Goal: Contribute content: Add original content to the website for others to see

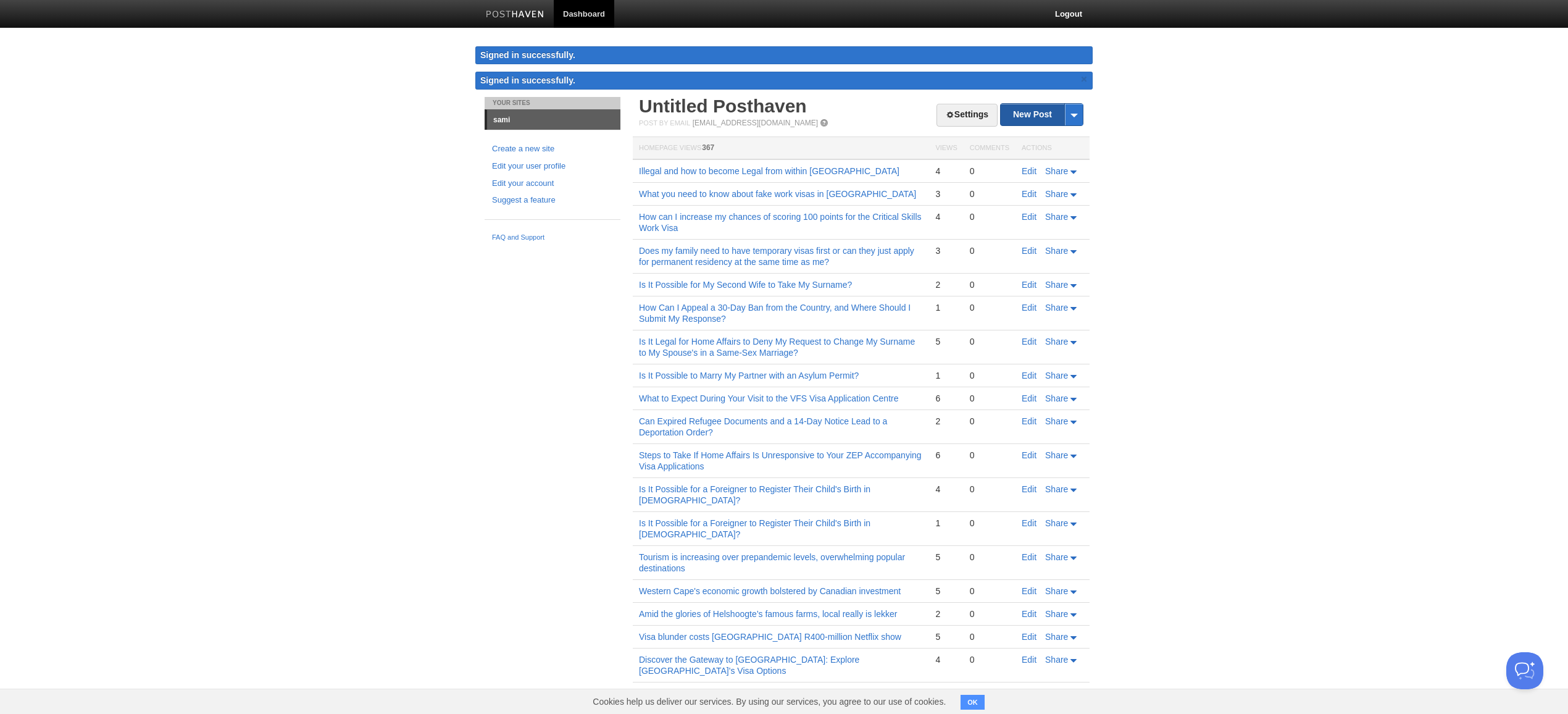
click at [1031, 118] on link "New Post" at bounding box center [1042, 114] width 82 height 22
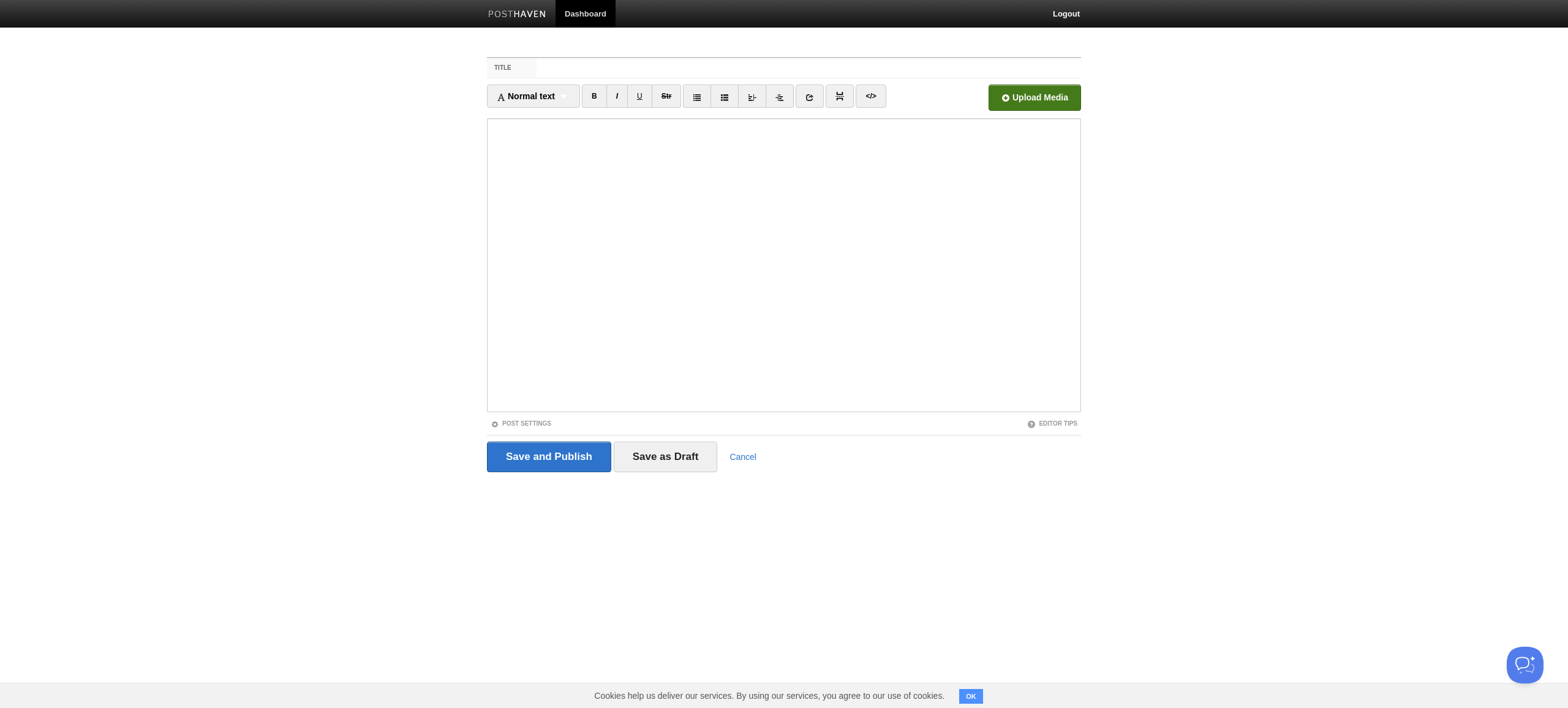
click at [1028, 103] on input "file" at bounding box center [665, 101] width 927 height 63
click at [809, 68] on input "Title" at bounding box center [809, 67] width 544 height 20
type input "US halts visa applications in [GEOGRAPHIC_DATA] ‘to prevent visa overstay and m…"
click at [490, 420] on link "Post Settings" at bounding box center [521, 423] width 60 height 6
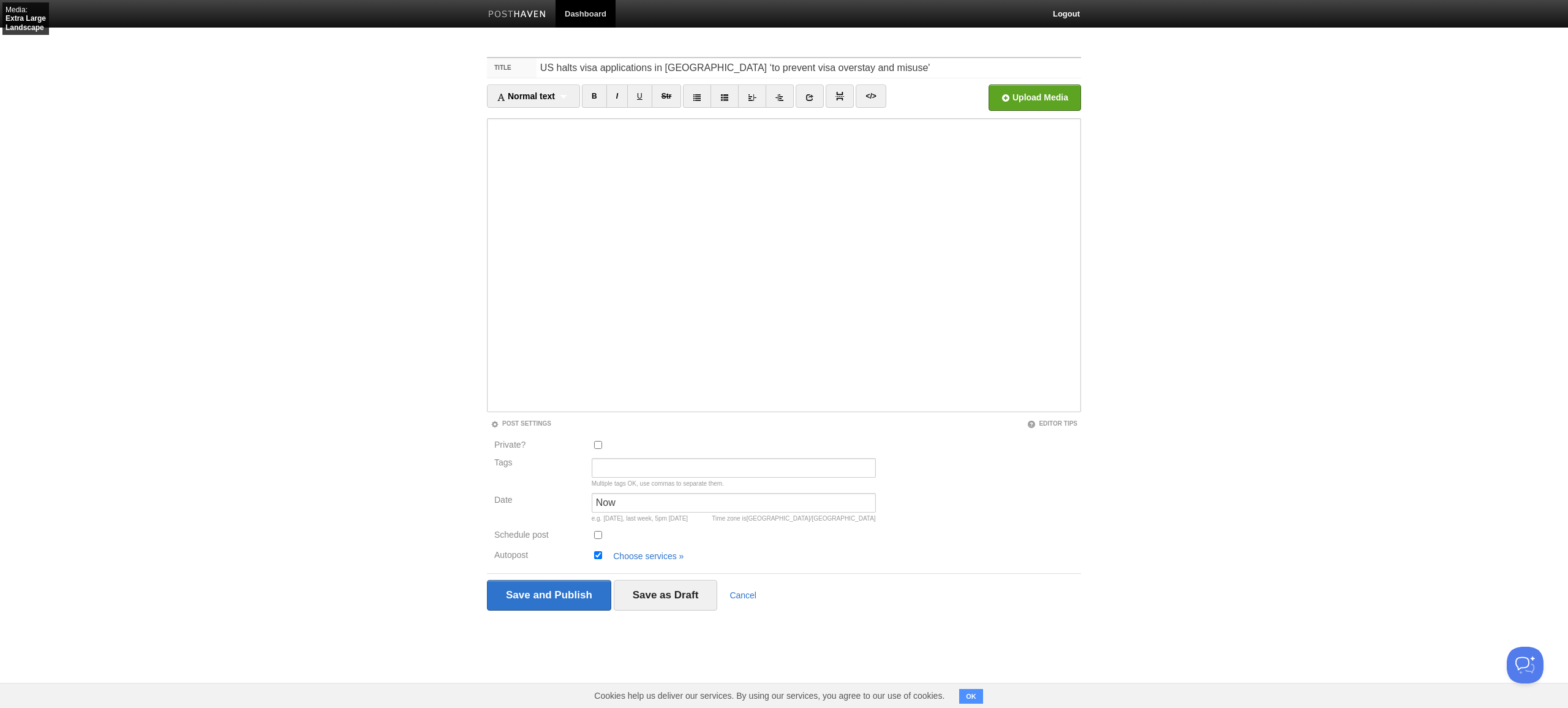
click at [1027, 420] on link "Editor Tips" at bounding box center [1051, 423] width 50 height 6
click at [594, 441] on input "Private?" at bounding box center [598, 445] width 8 height 8
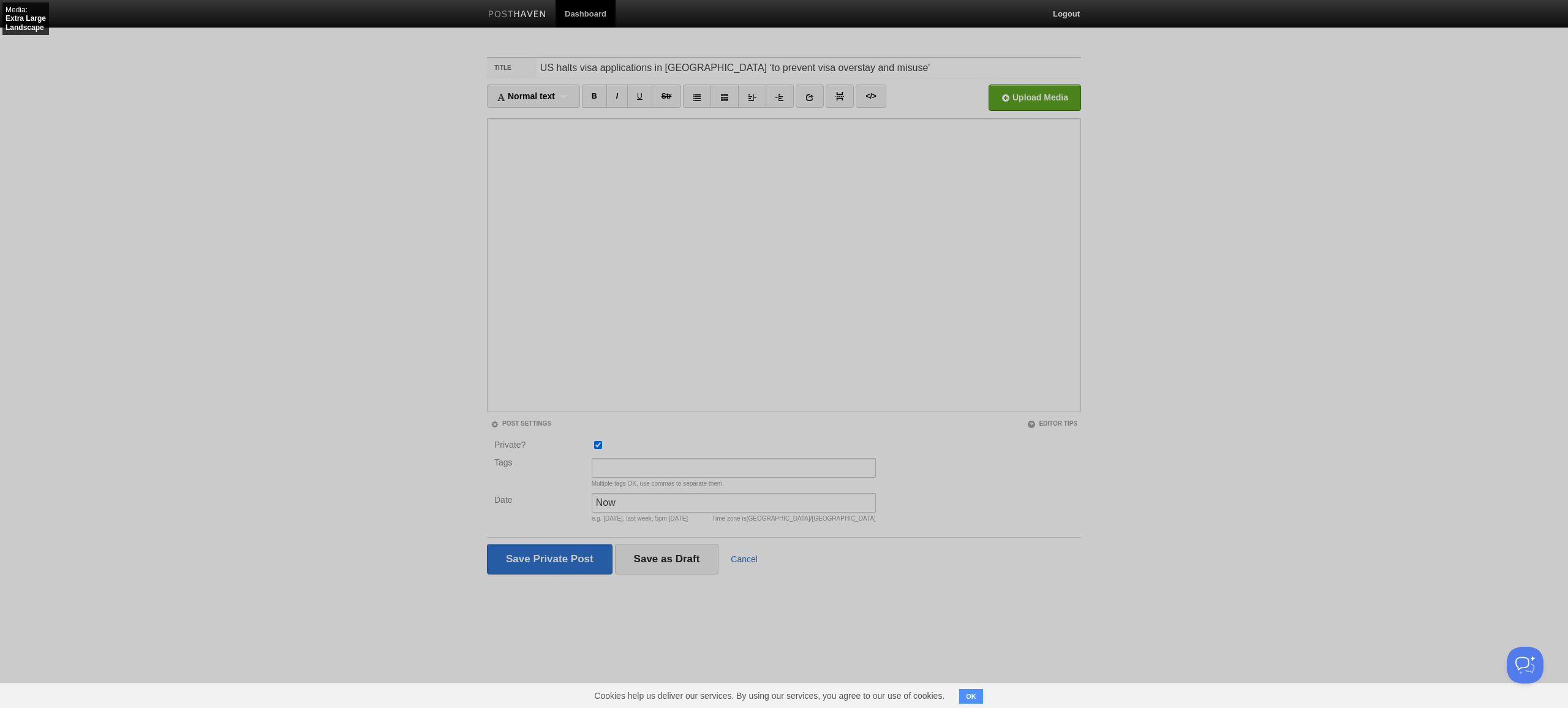
click at [594, 441] on input "Private?" at bounding box center [598, 445] width 8 height 8
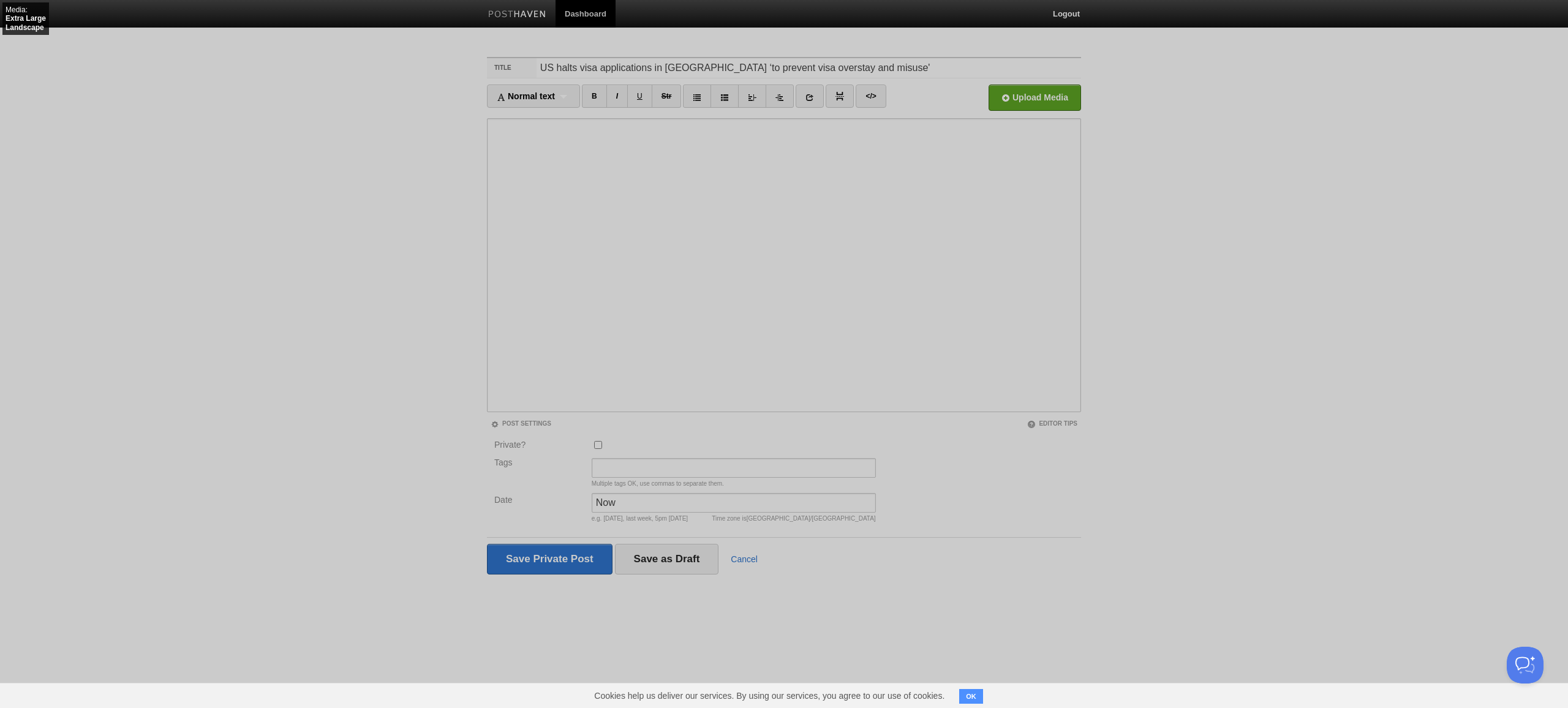
click at [594, 441] on input "Private?" at bounding box center [598, 445] width 8 height 8
click at [487, 544] on input "Save and Publish" at bounding box center [550, 559] width 125 height 31
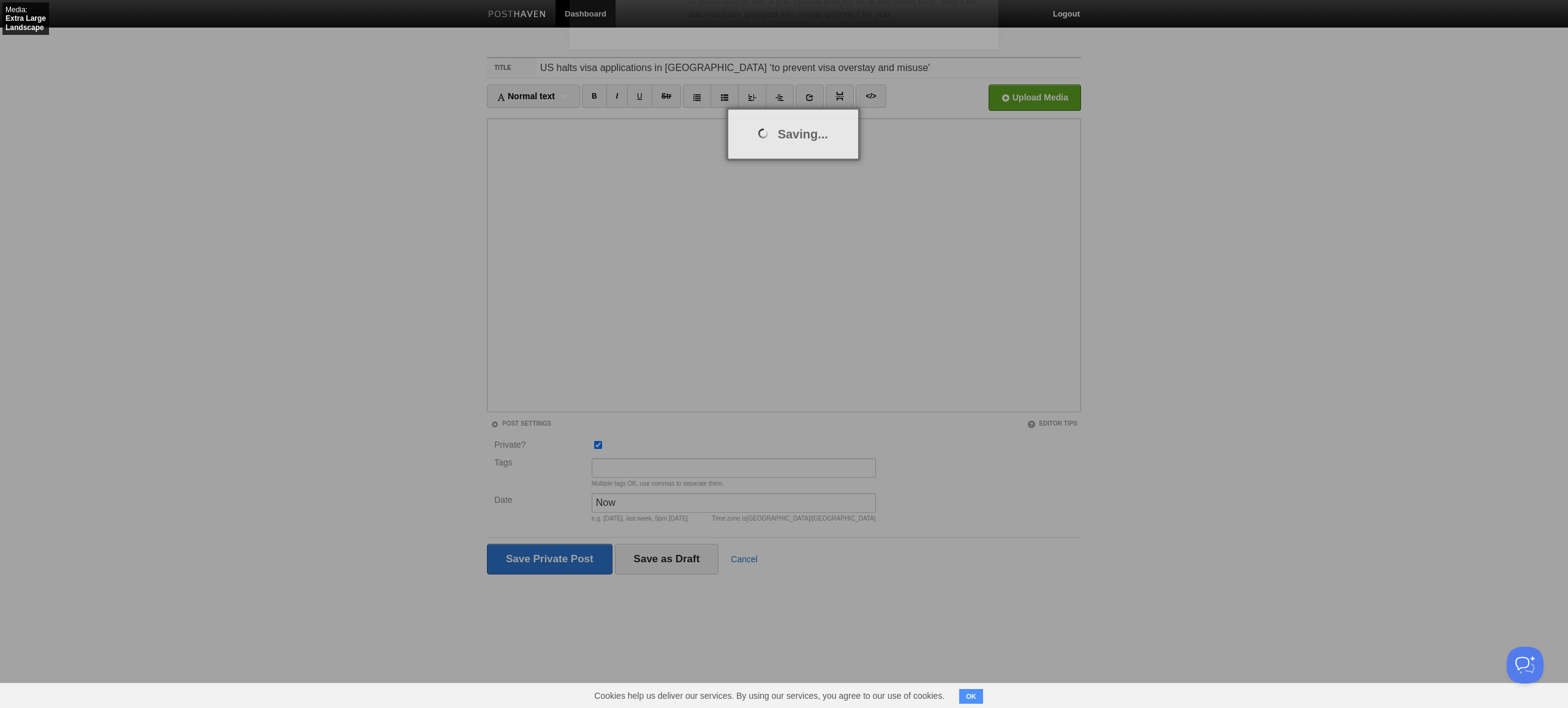
click at [594, 441] on input "Private?" at bounding box center [598, 445] width 8 height 8
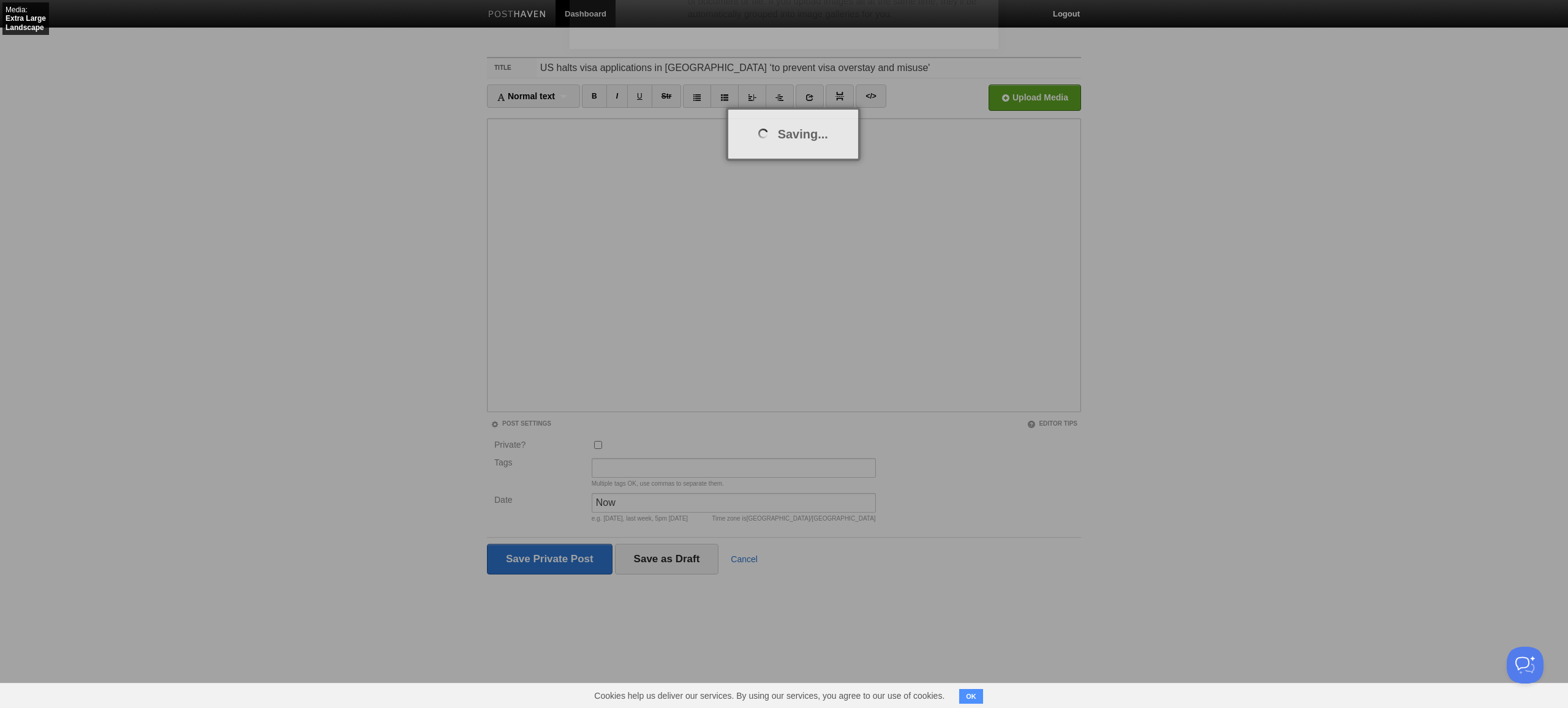
click at [594, 441] on input "Private?" at bounding box center [598, 445] width 8 height 8
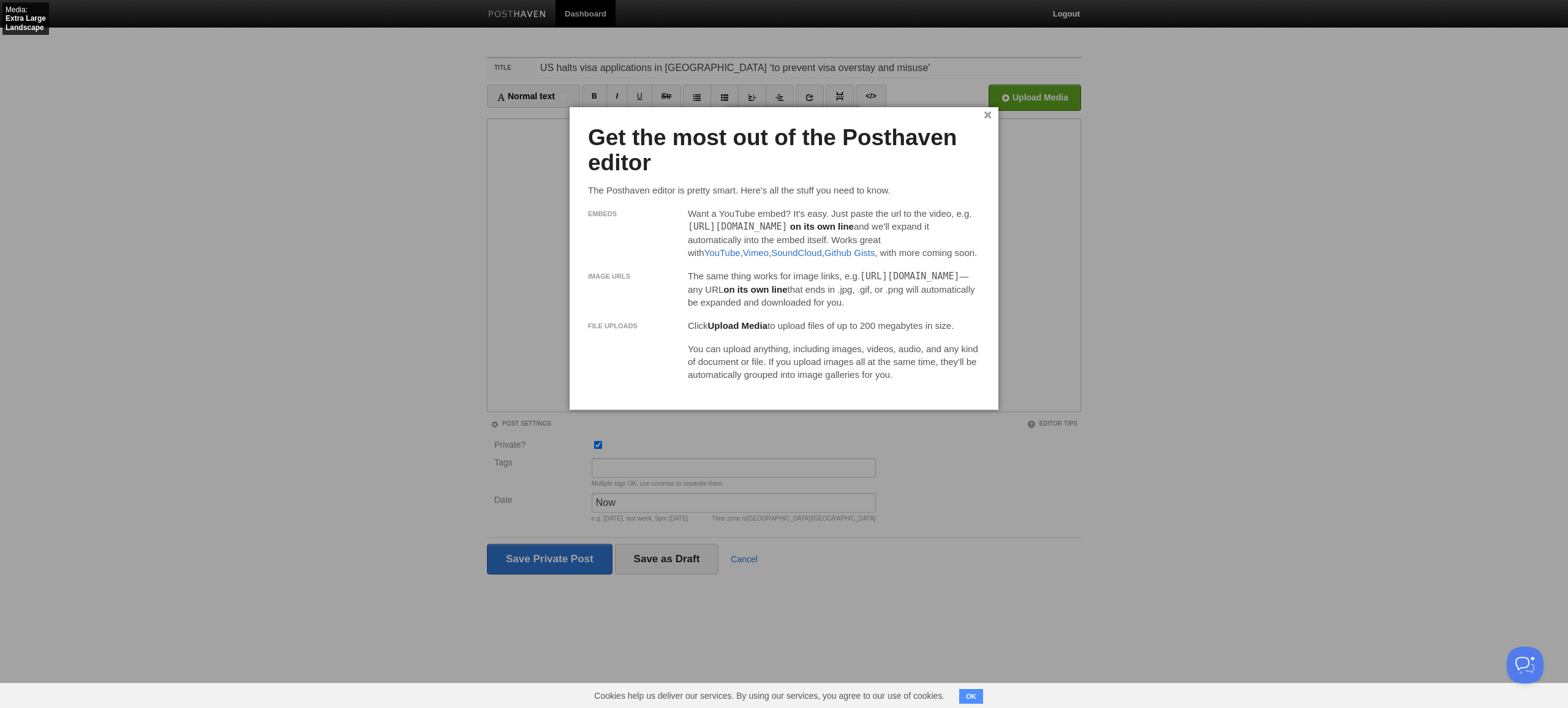
click at [594, 441] on input "Private?" at bounding box center [598, 445] width 8 height 8
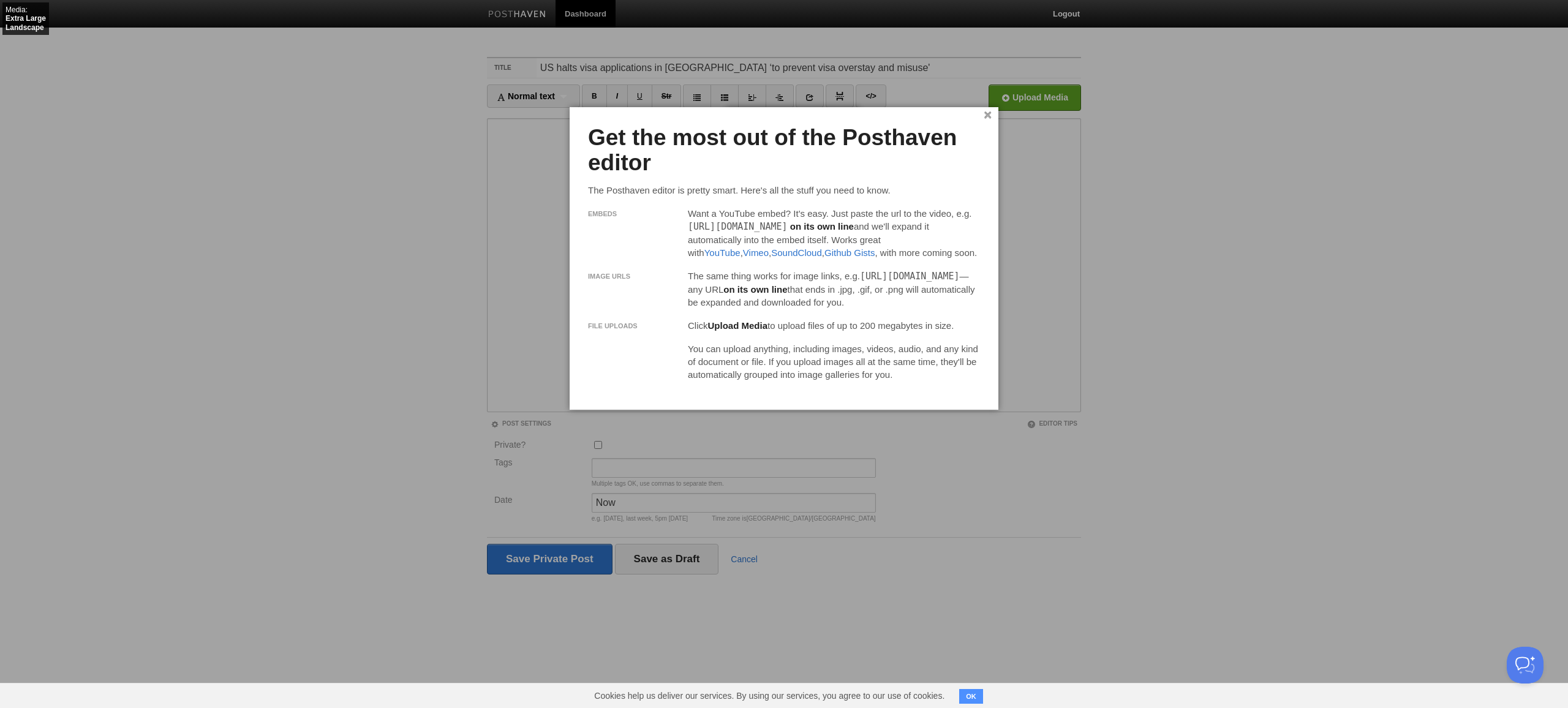
click at [594, 441] on input "Private?" at bounding box center [598, 445] width 8 height 8
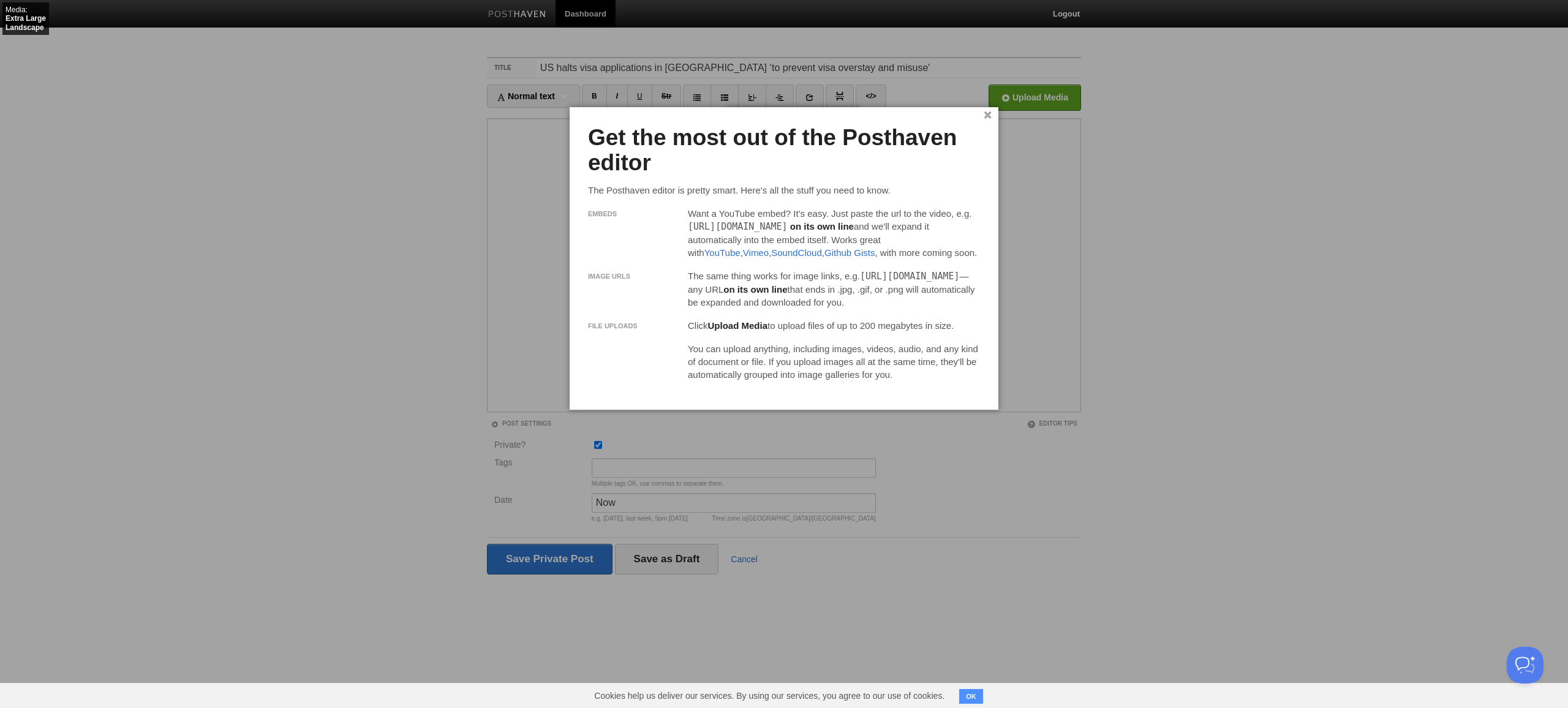
click at [594, 441] on input "Private?" at bounding box center [598, 445] width 8 height 8
click at [487, 544] on input "Save and Publish" at bounding box center [550, 559] width 125 height 31
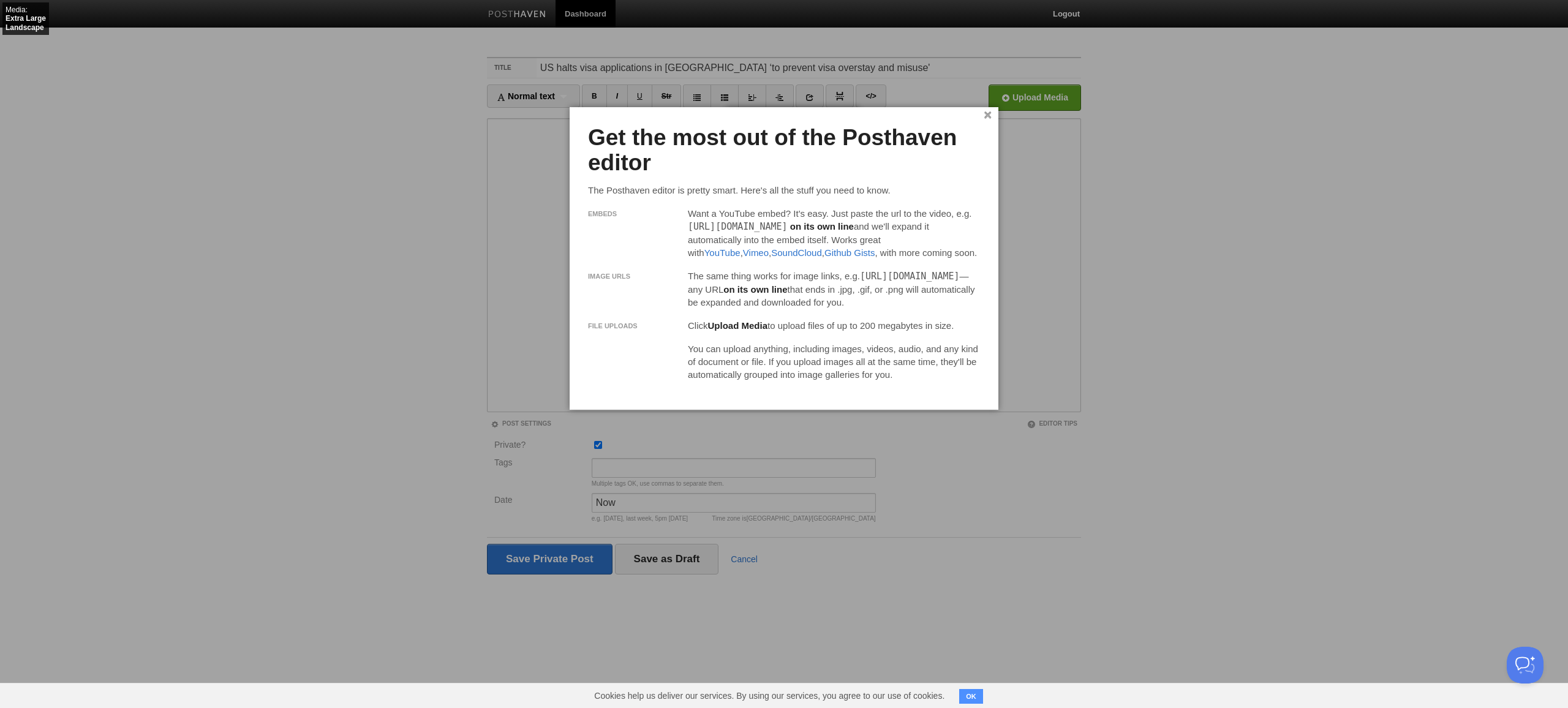
click at [594, 441] on input "Private?" at bounding box center [598, 445] width 8 height 8
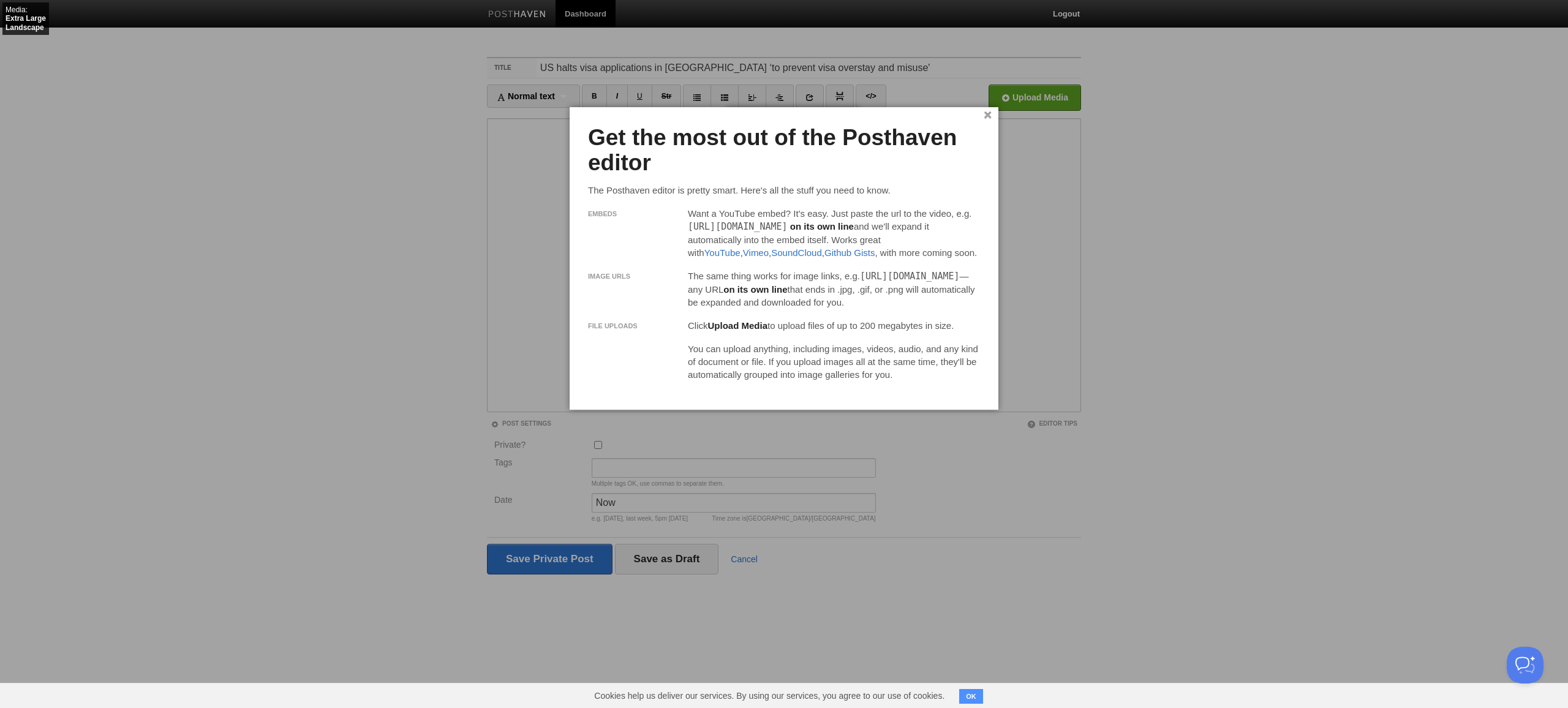
click at [594, 441] on input "Private?" at bounding box center [598, 445] width 8 height 8
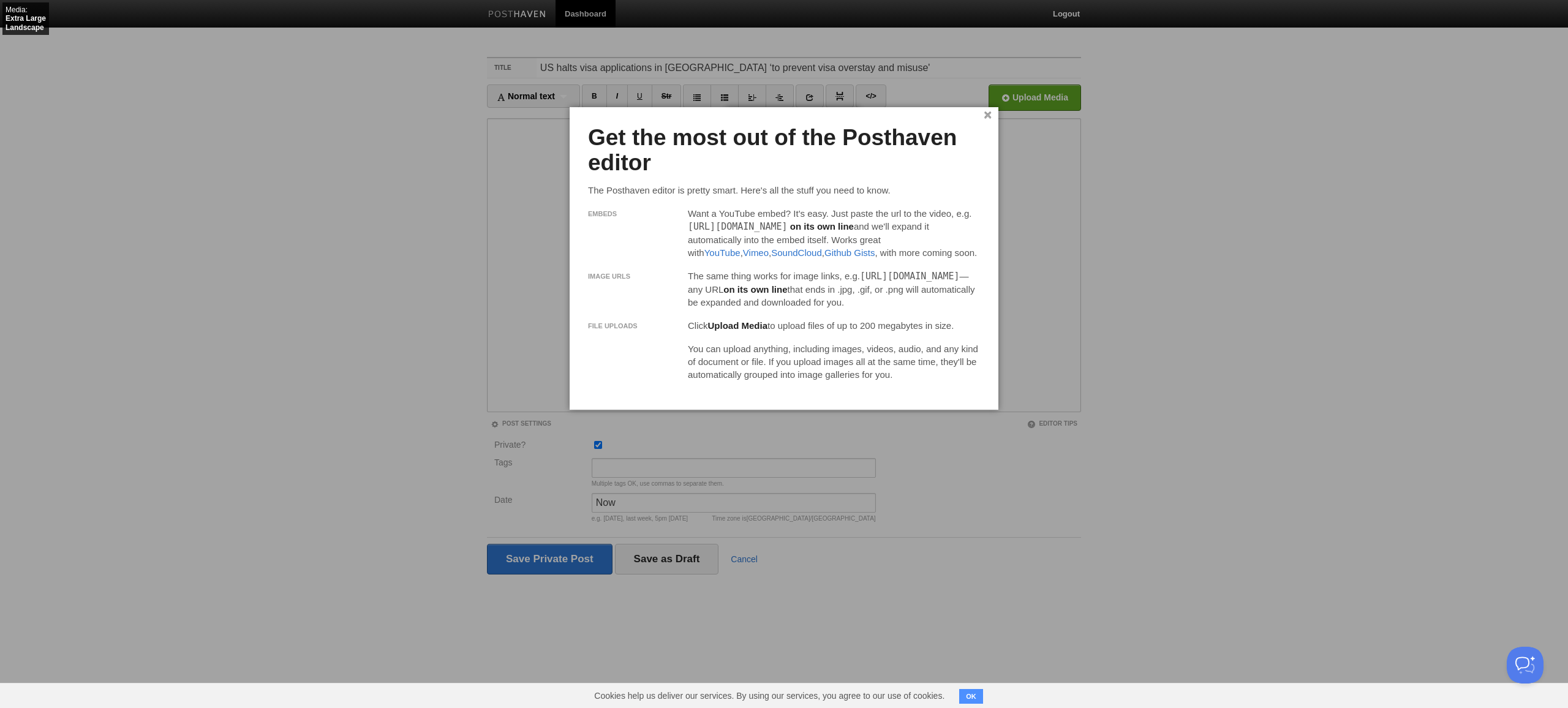
click at [594, 441] on input "Private?" at bounding box center [598, 445] width 8 height 8
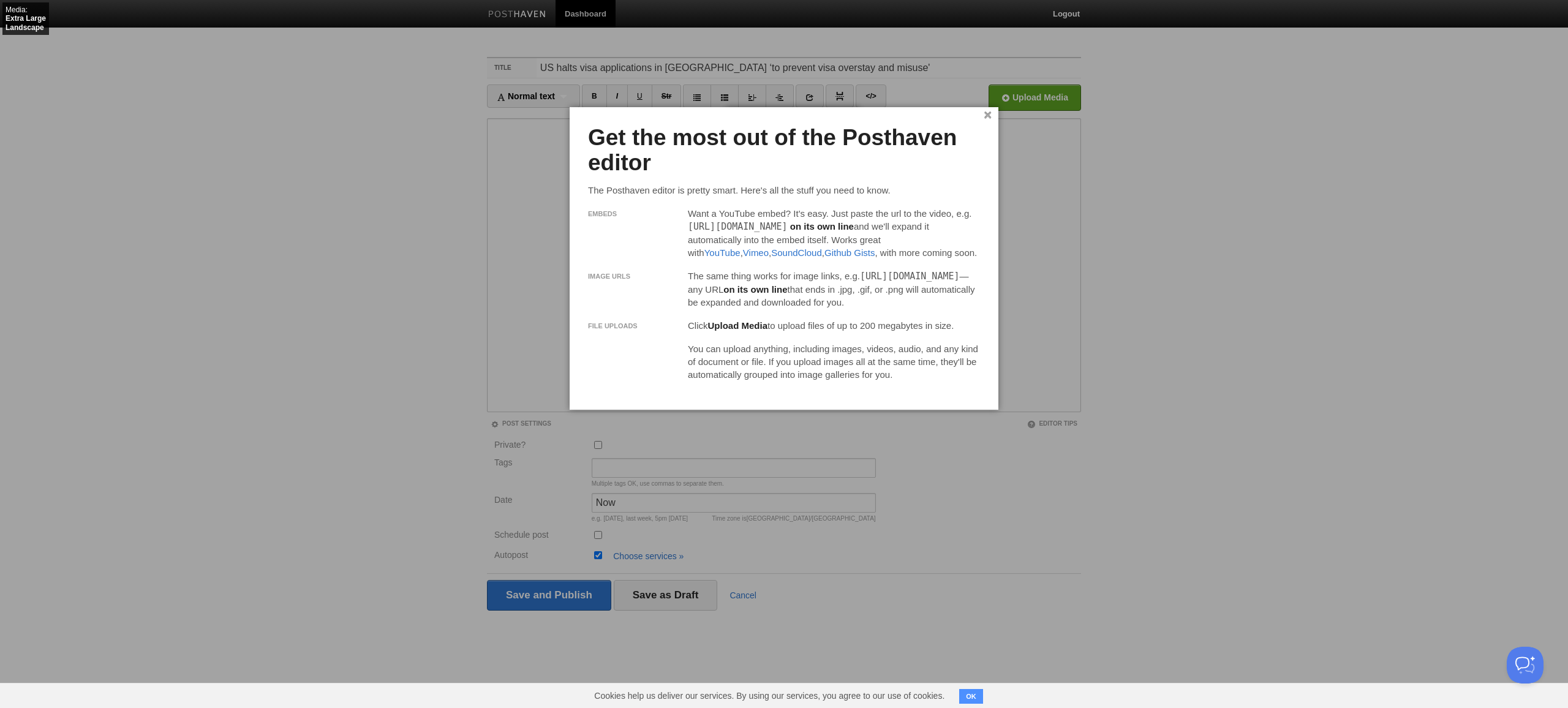
click at [594, 441] on input "Private?" at bounding box center [598, 445] width 8 height 8
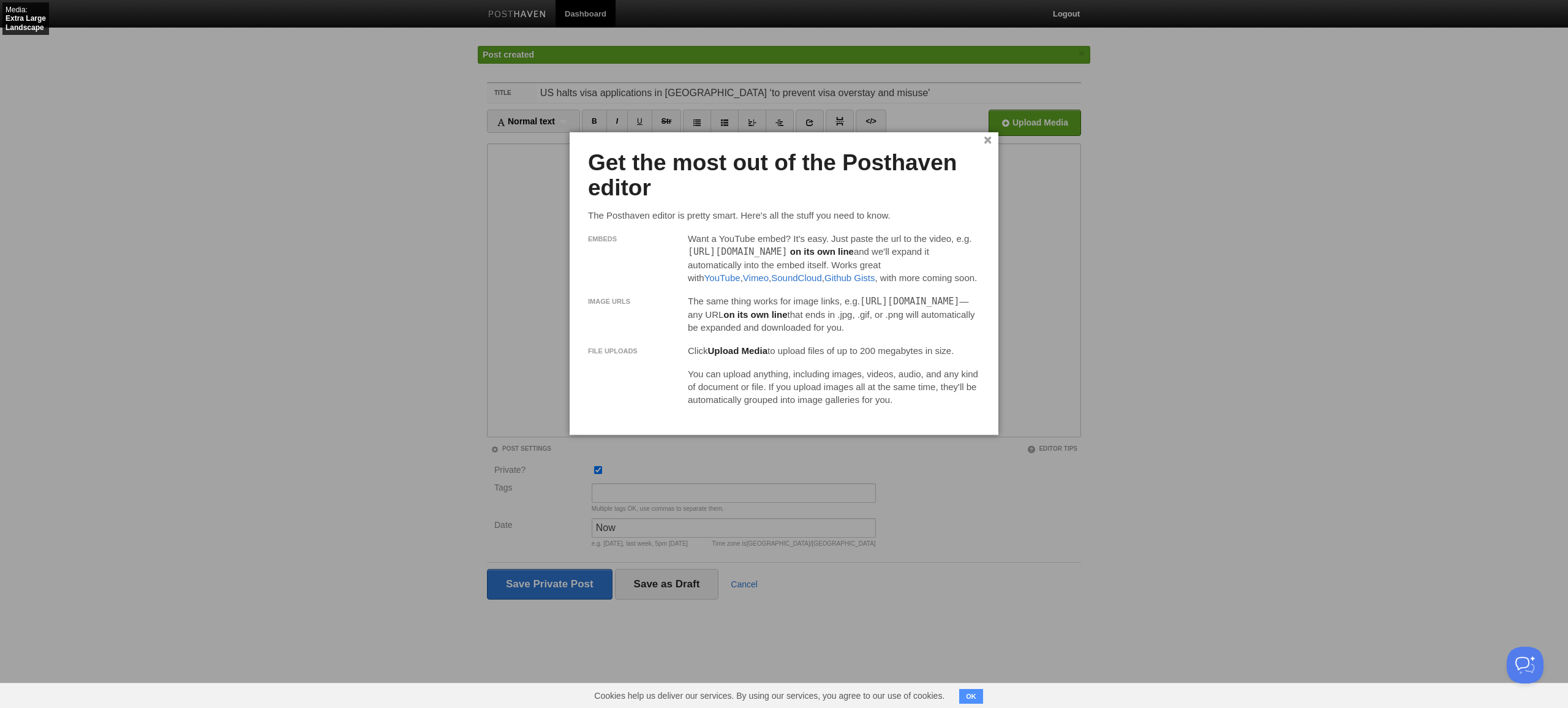
click at [594, 466] on input "Private?" at bounding box center [598, 470] width 8 height 8
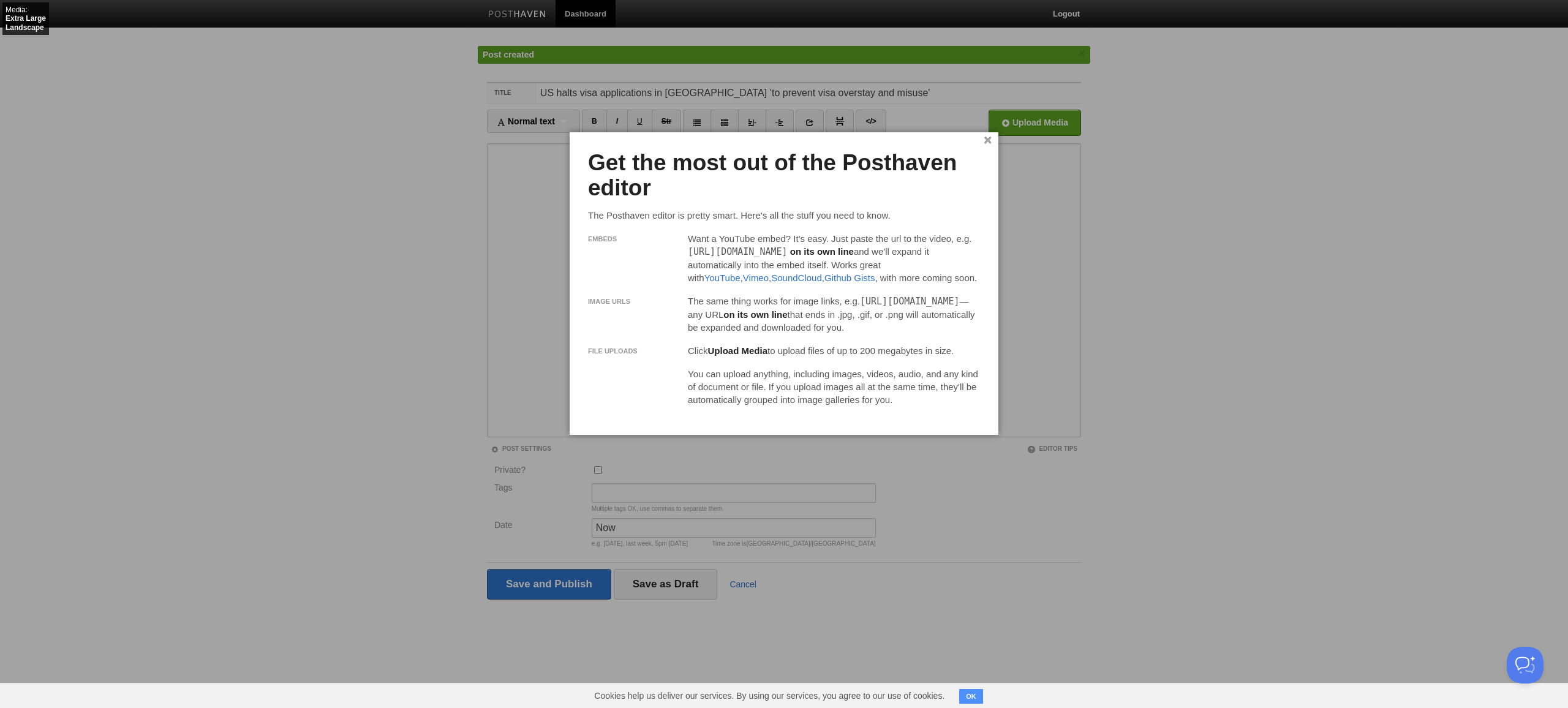
click at [594, 466] on input "Private?" at bounding box center [598, 470] width 8 height 8
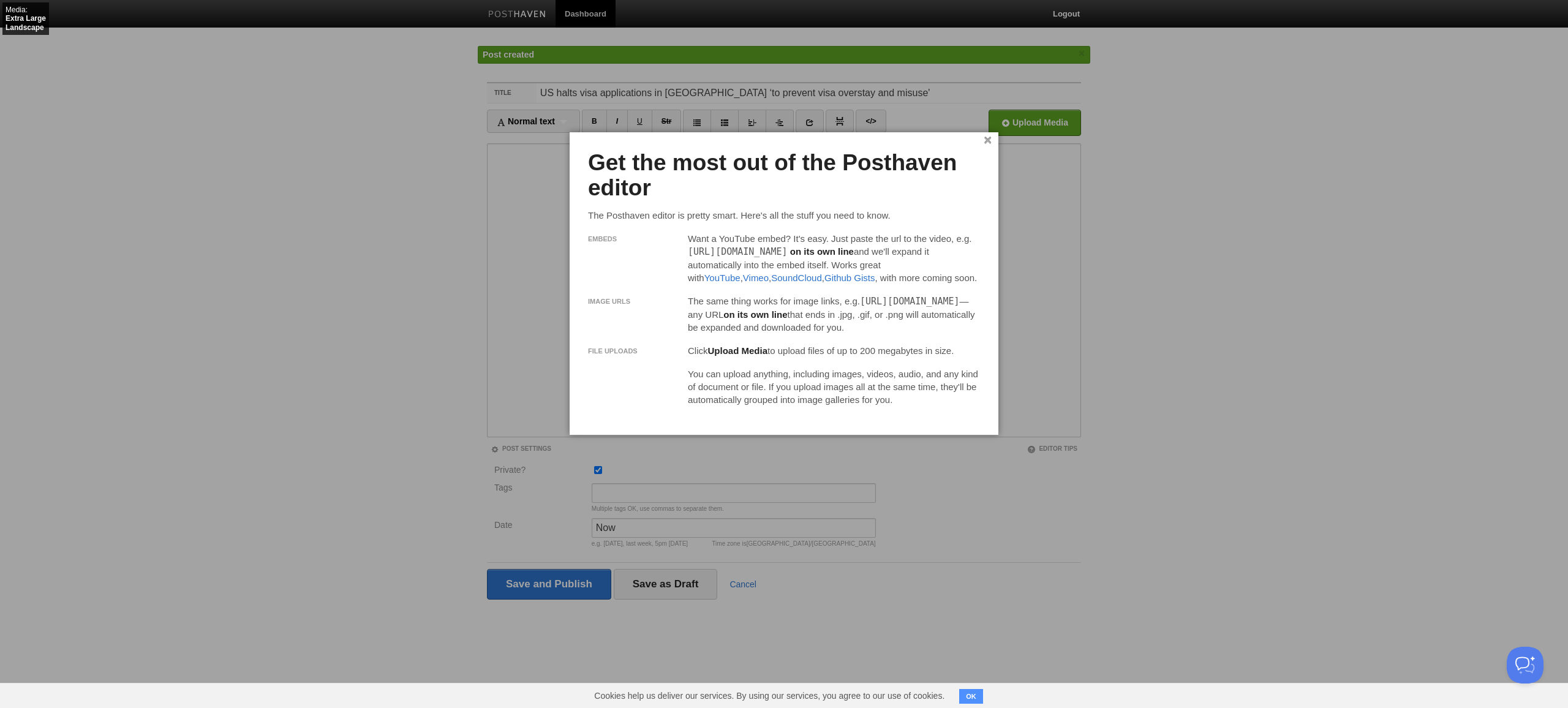
click at [594, 466] on input "Private?" at bounding box center [598, 470] width 8 height 8
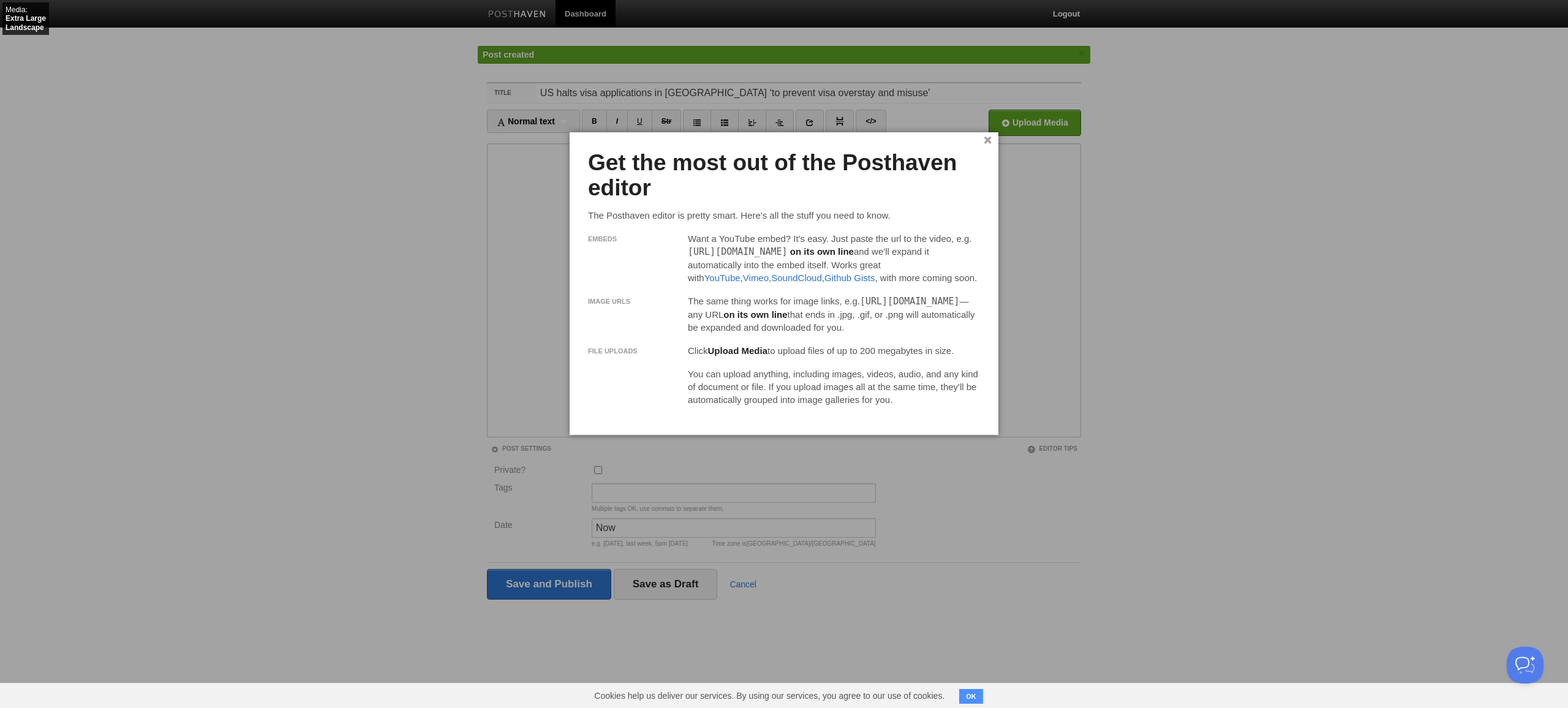
click at [594, 466] on input "Private?" at bounding box center [598, 470] width 8 height 8
click at [487, 569] on input "Save and Publish" at bounding box center [549, 584] width 125 height 31
click at [594, 466] on input "Private?" at bounding box center [598, 470] width 8 height 8
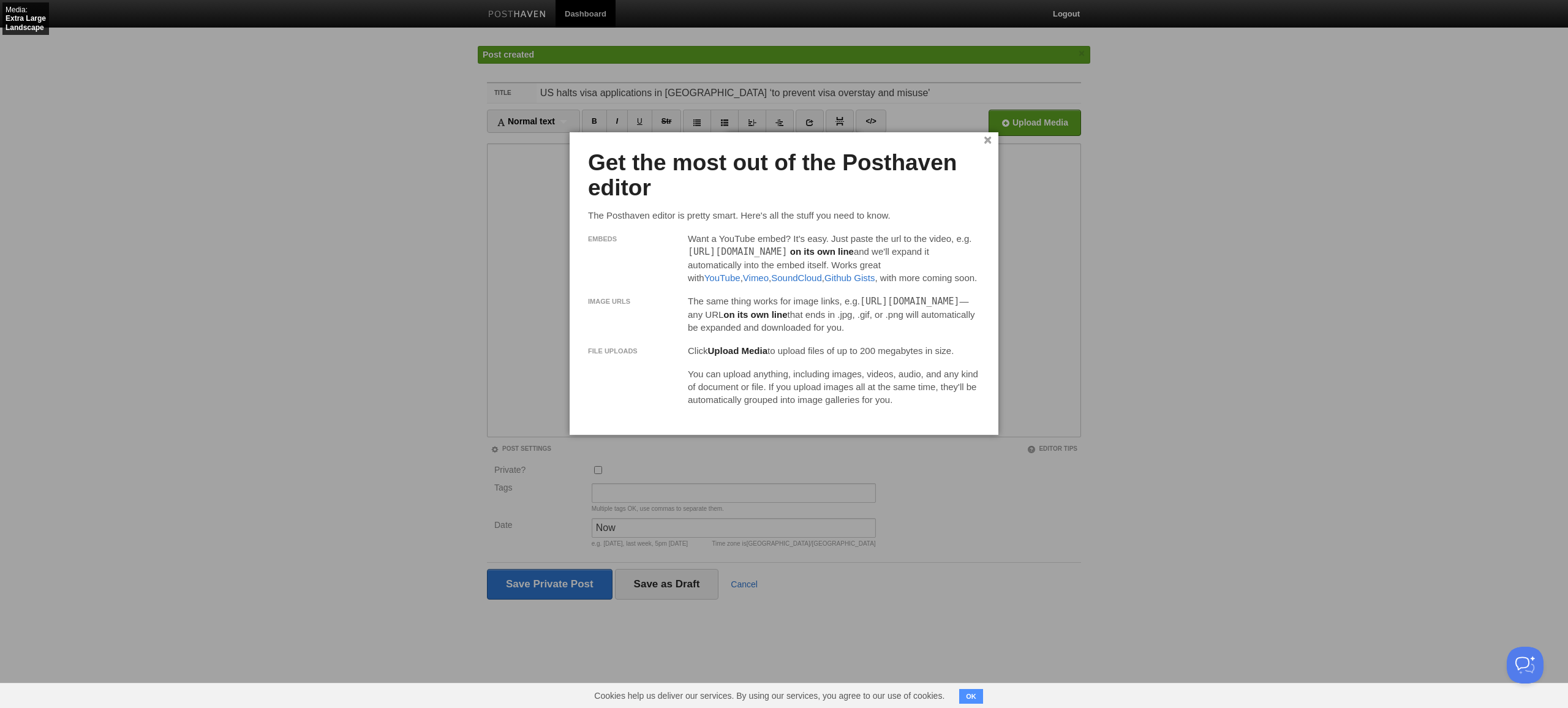
checkbox input "true"
click input "Private?" at bounding box center [598, 470] width 8 height 8
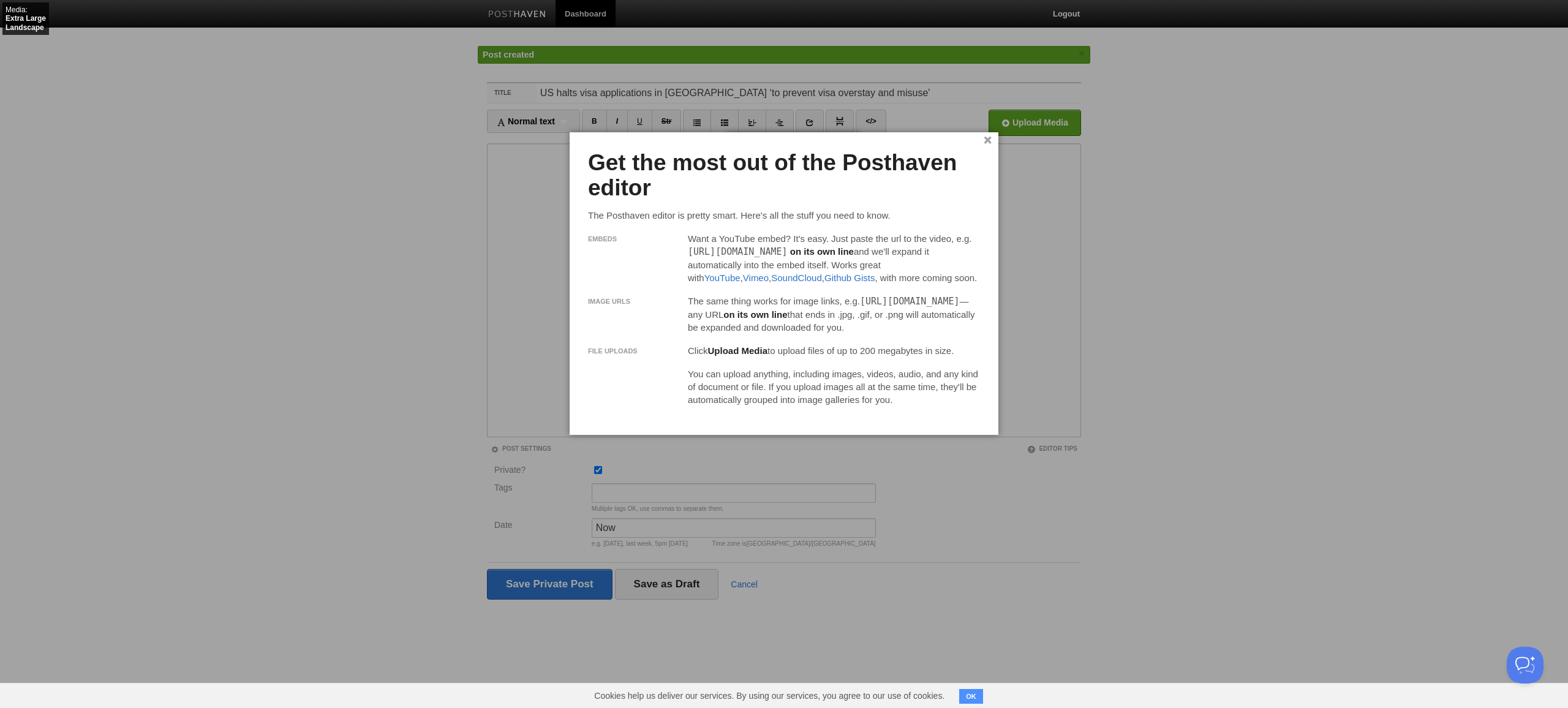
click input "Private?" at bounding box center [598, 470] width 8 height 8
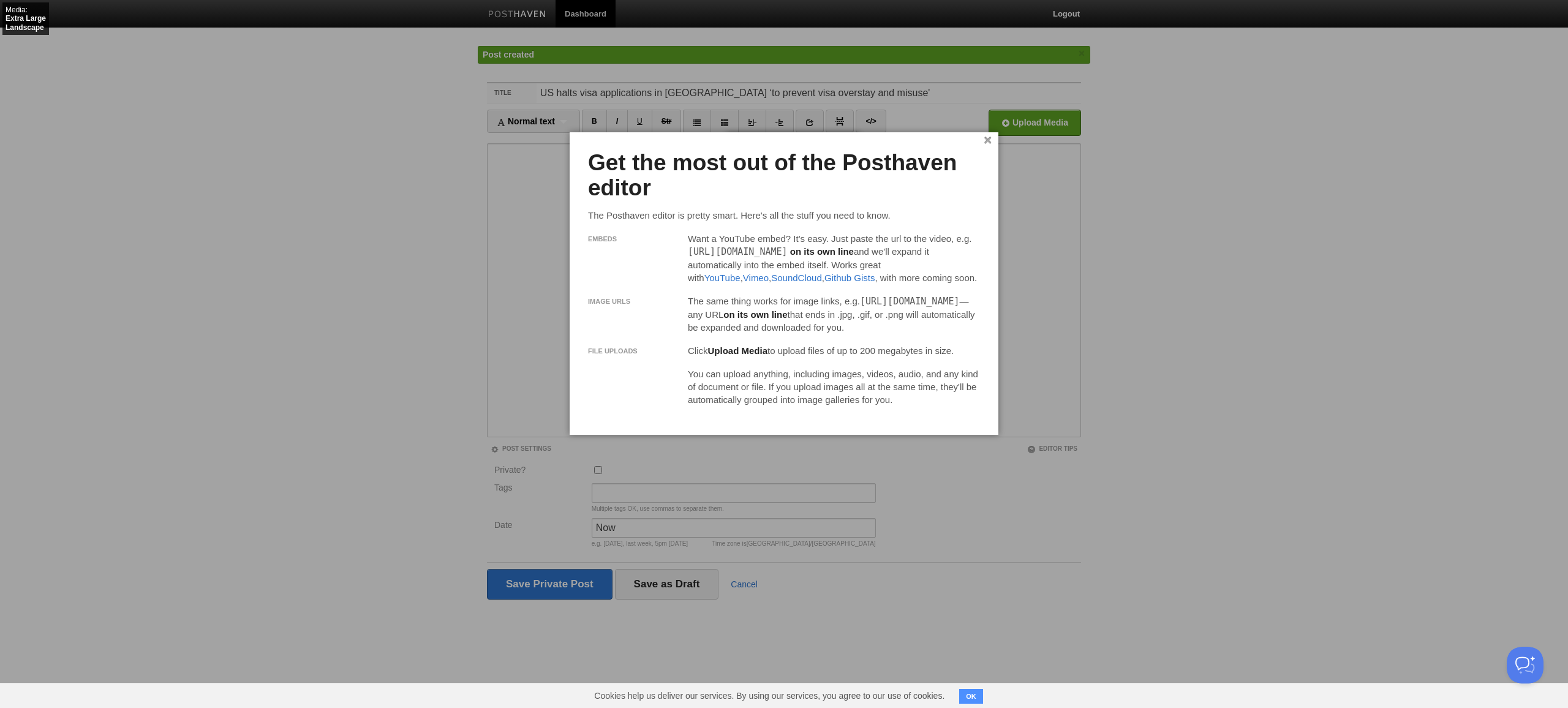
click input "Private?" at bounding box center [598, 470] width 8 height 8
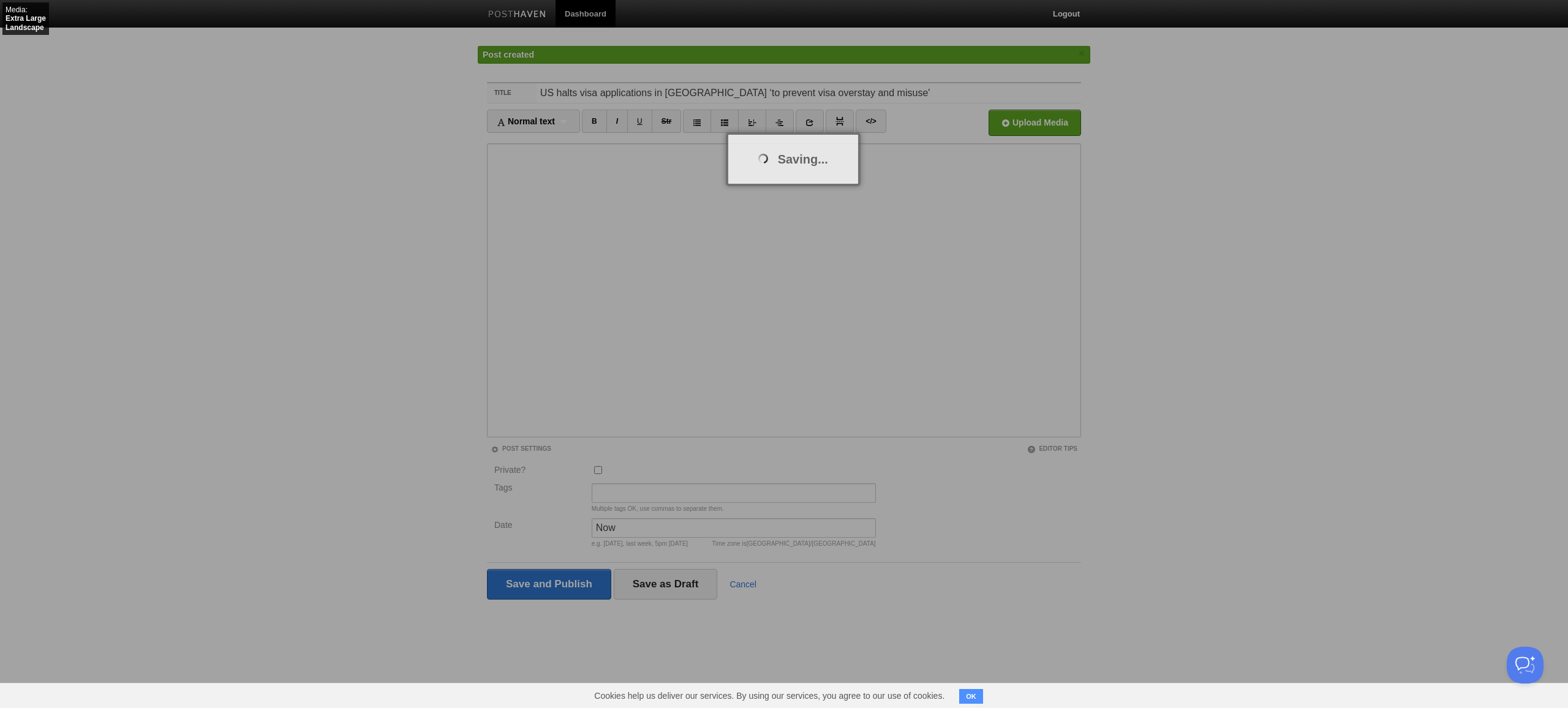
click input "Private?" at bounding box center [598, 470] width 8 height 8
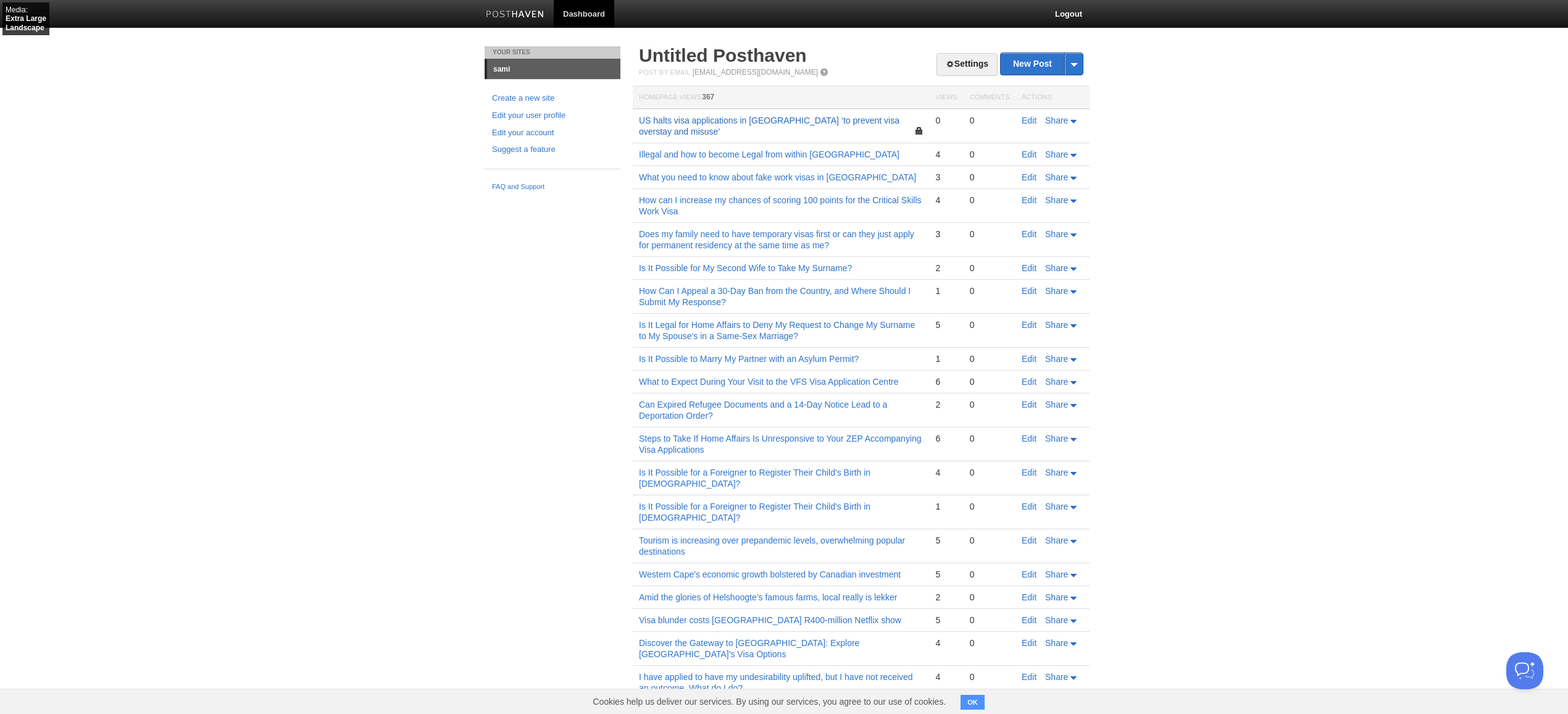
click at [855, 119] on link "US halts visa applications in [GEOGRAPHIC_DATA] ‘to prevent visa overstay and m…" at bounding box center [770, 126] width 261 height 21
click at [1030, 118] on link "Edit" at bounding box center [1029, 120] width 15 height 10
click at [1030, 117] on link "Edit" at bounding box center [1029, 120] width 15 height 10
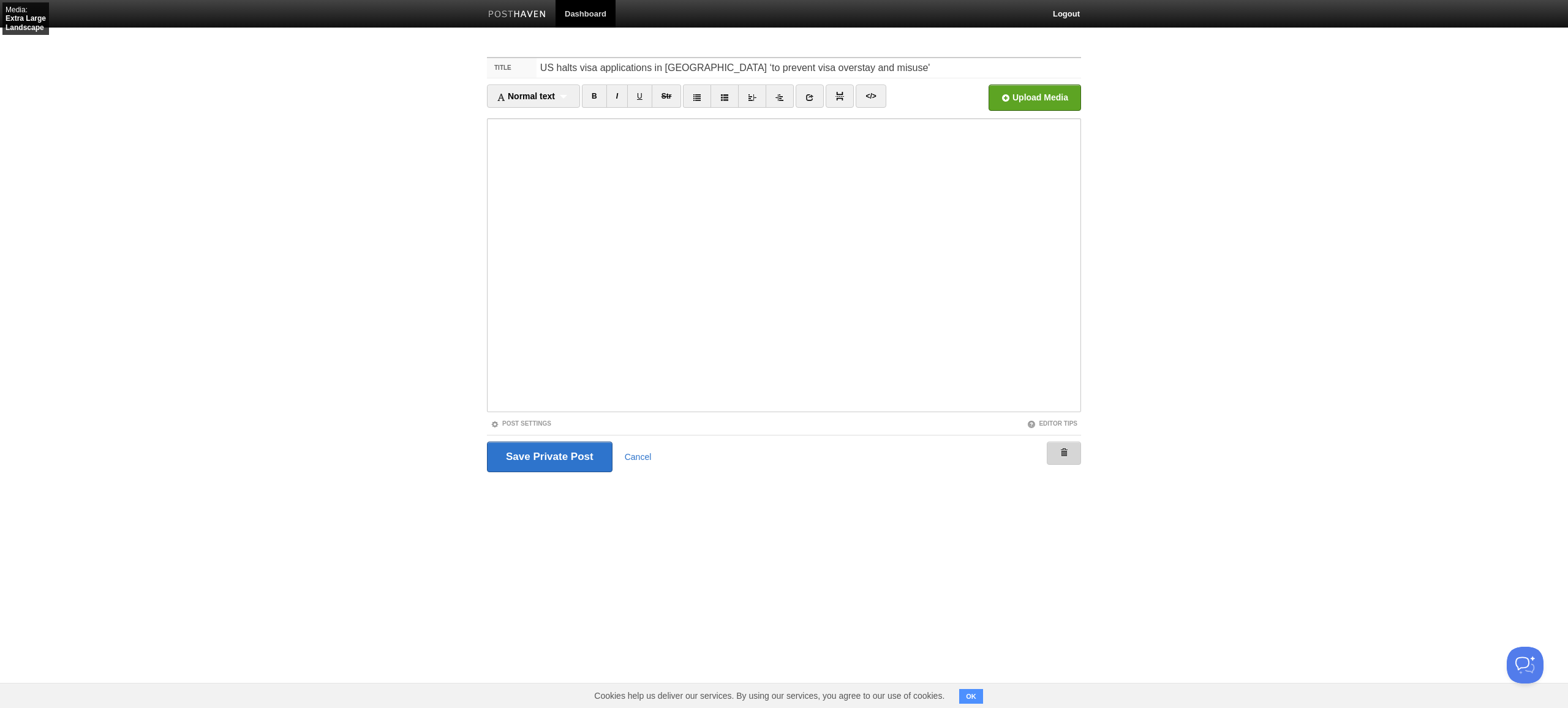
click at [1074, 454] on link at bounding box center [1063, 452] width 34 height 23
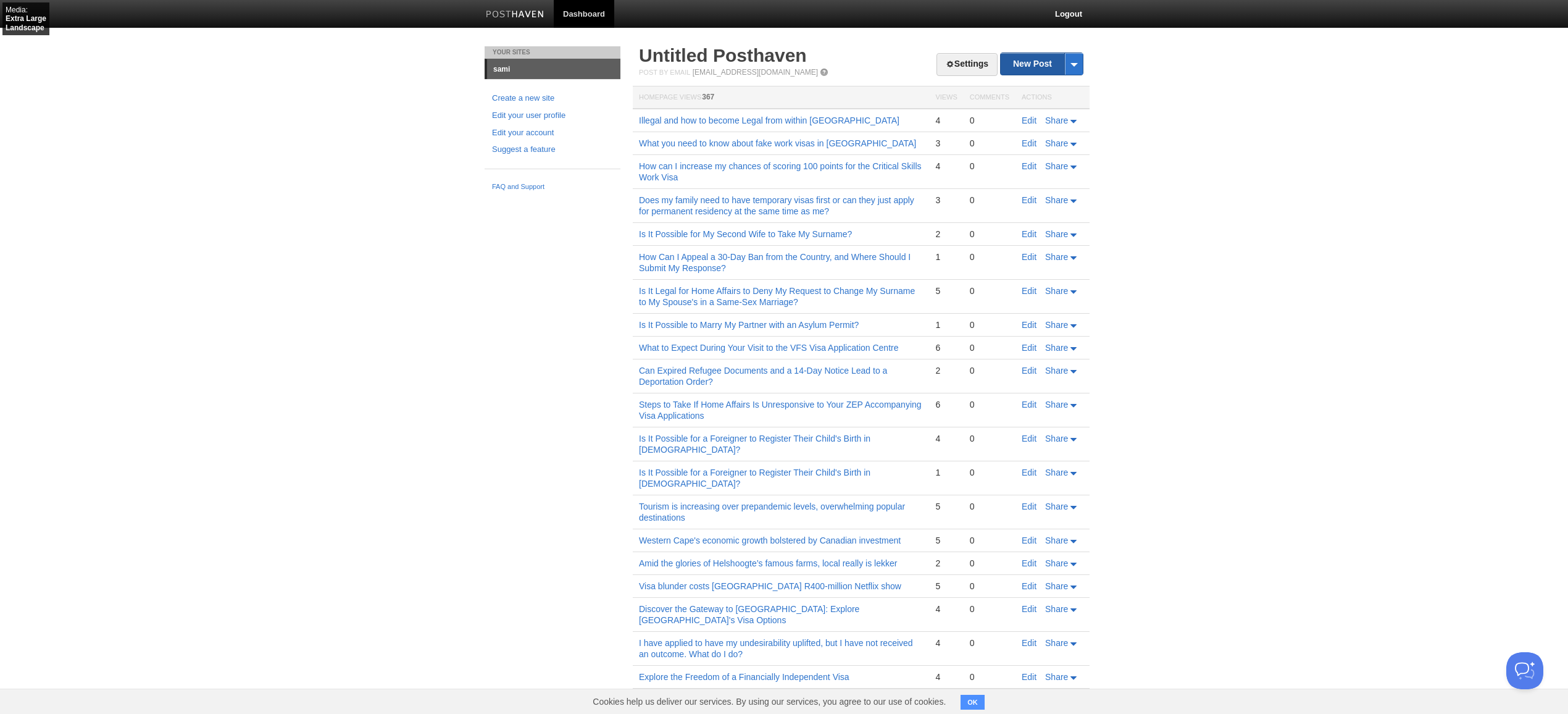
click at [1040, 66] on link "New Post" at bounding box center [1042, 63] width 82 height 22
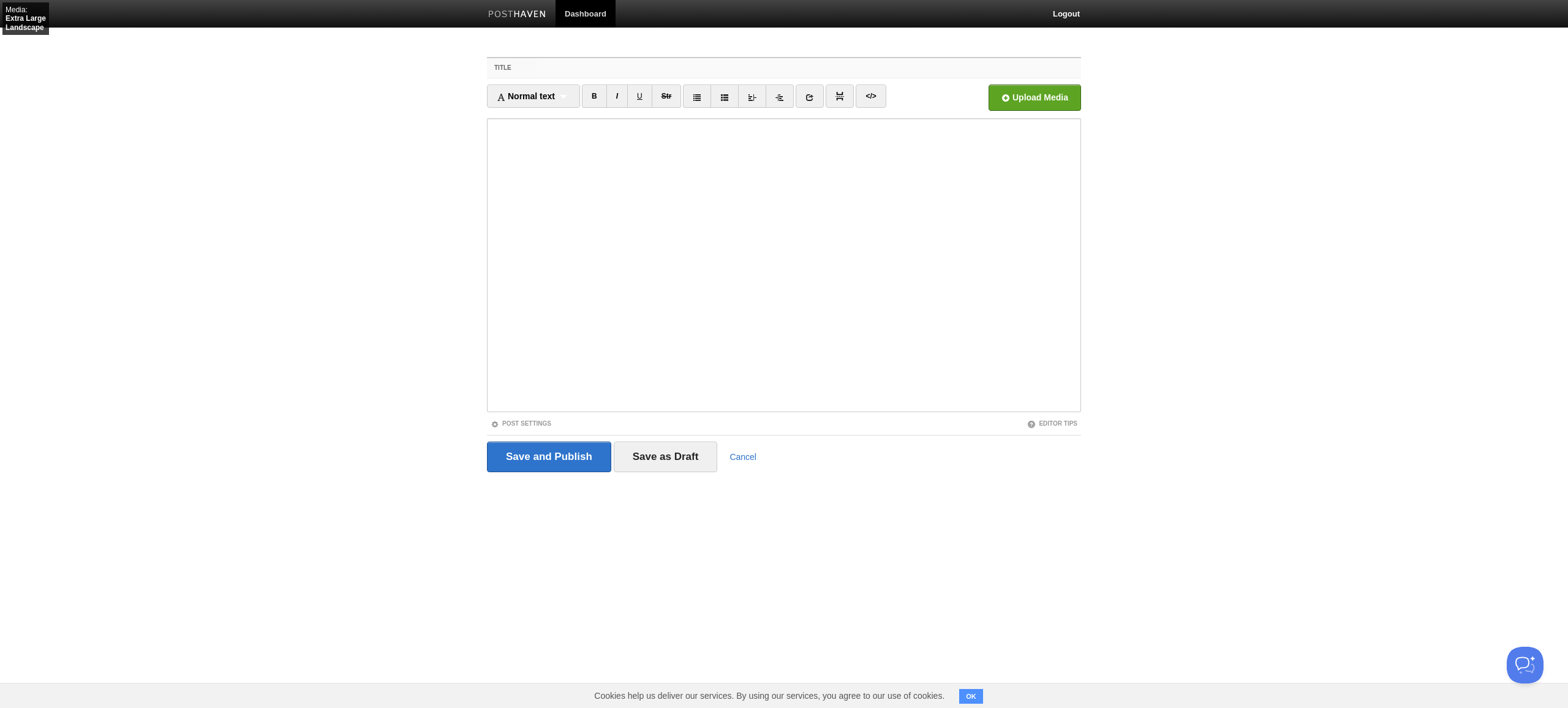
click at [809, 68] on input "Title" at bounding box center [809, 67] width 544 height 20
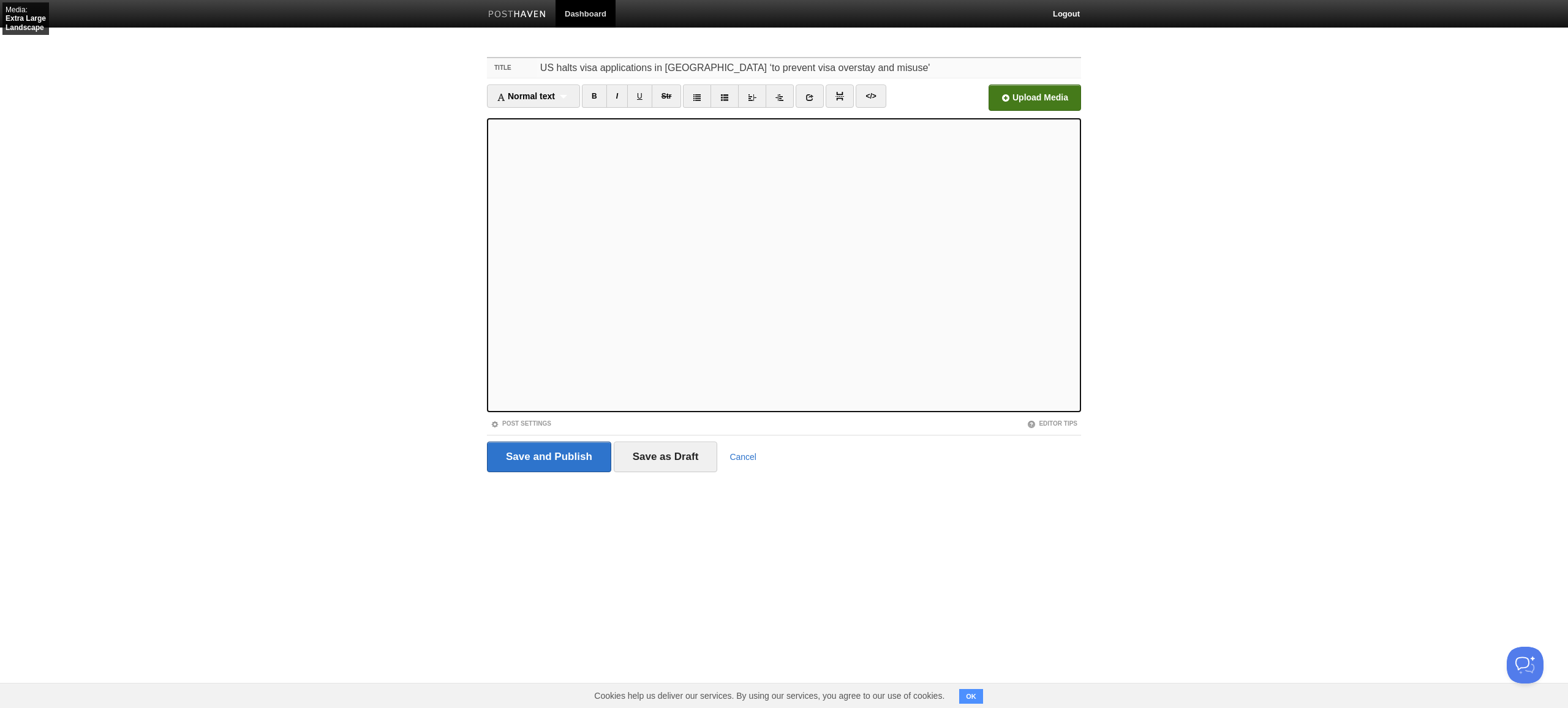
type input "US halts visa applications in [GEOGRAPHIC_DATA] ‘to prevent visa overstay and m…"
click at [1035, 98] on input "file" at bounding box center [665, 101] width 927 height 63
click at [548, 457] on input "Save and Publish" at bounding box center [549, 456] width 125 height 31
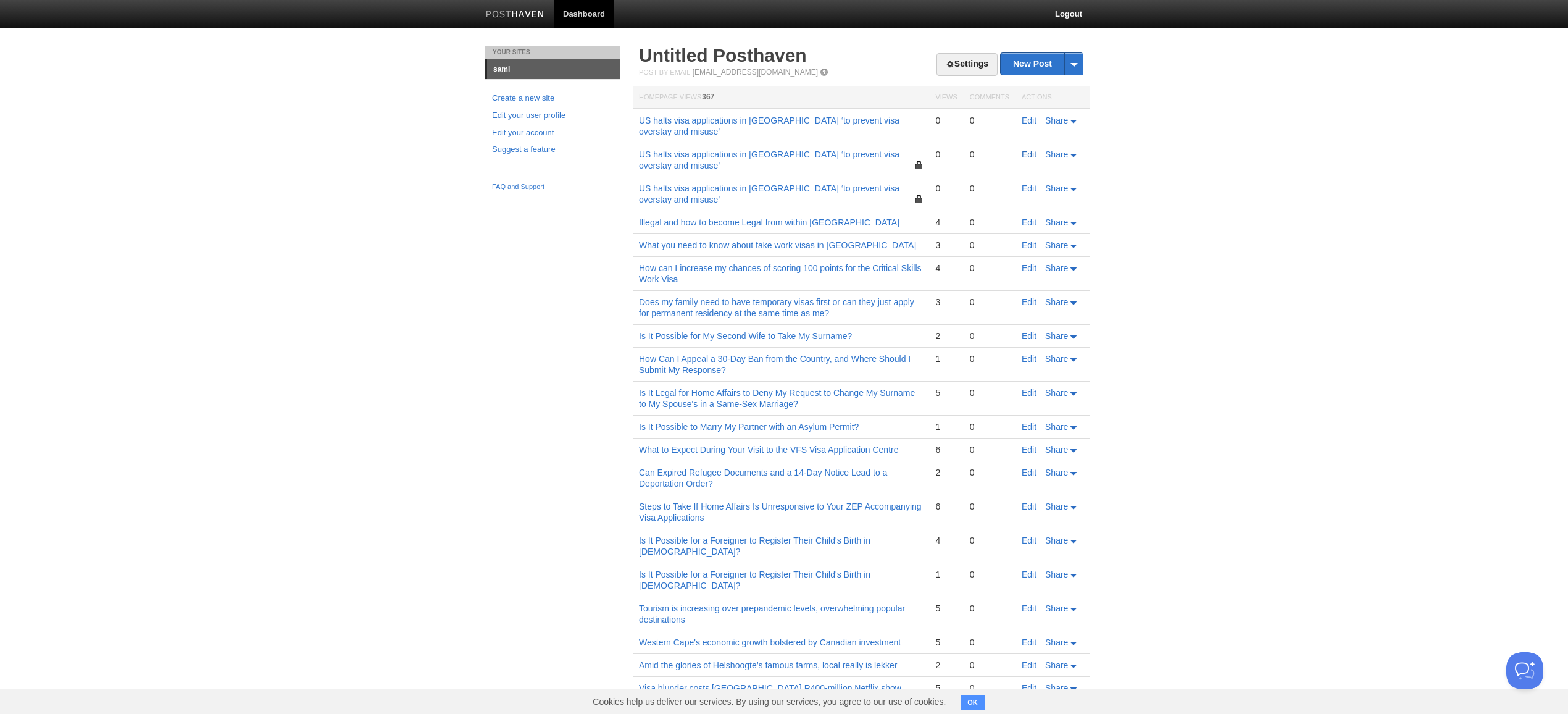
click at [1028, 152] on link "Edit" at bounding box center [1029, 154] width 15 height 10
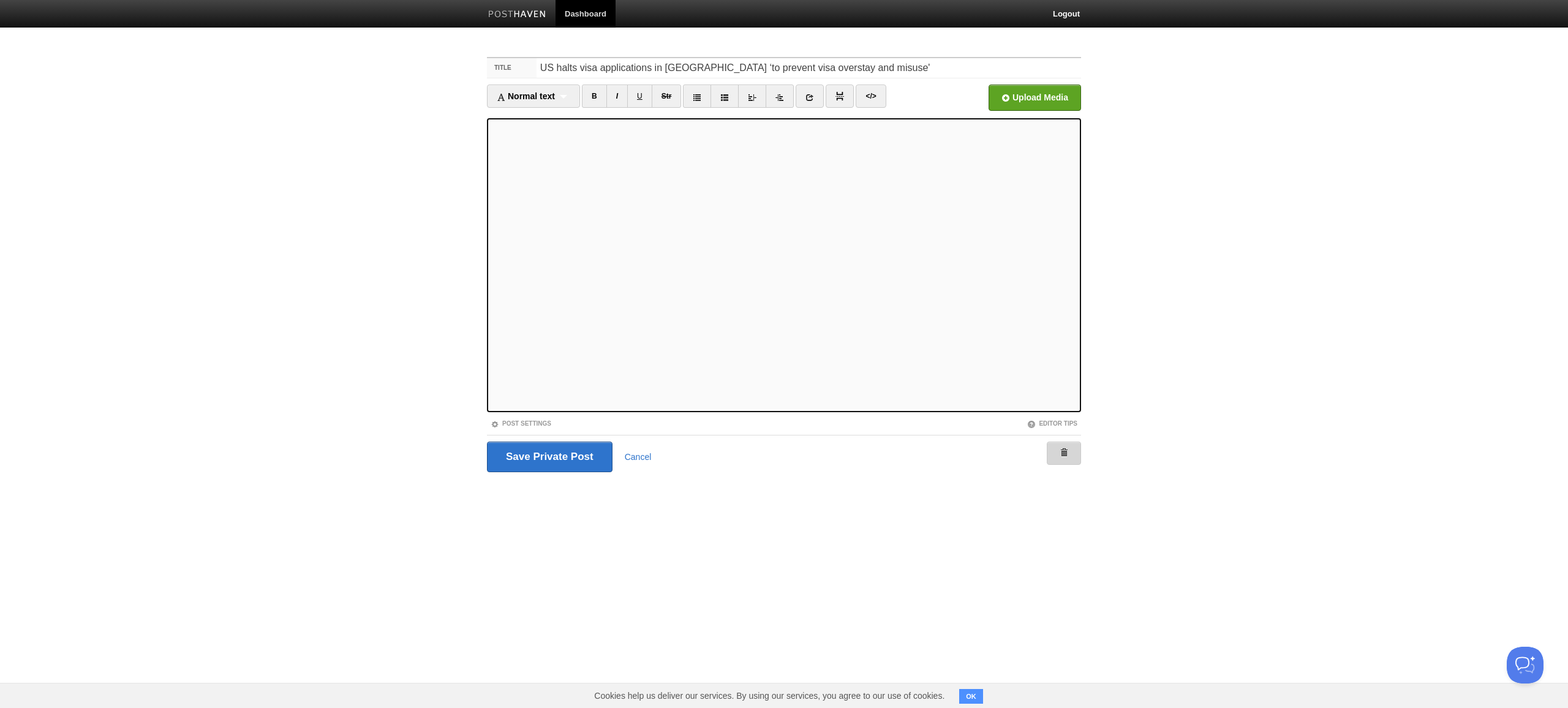
click at [1066, 454] on span at bounding box center [1063, 452] width 9 height 9
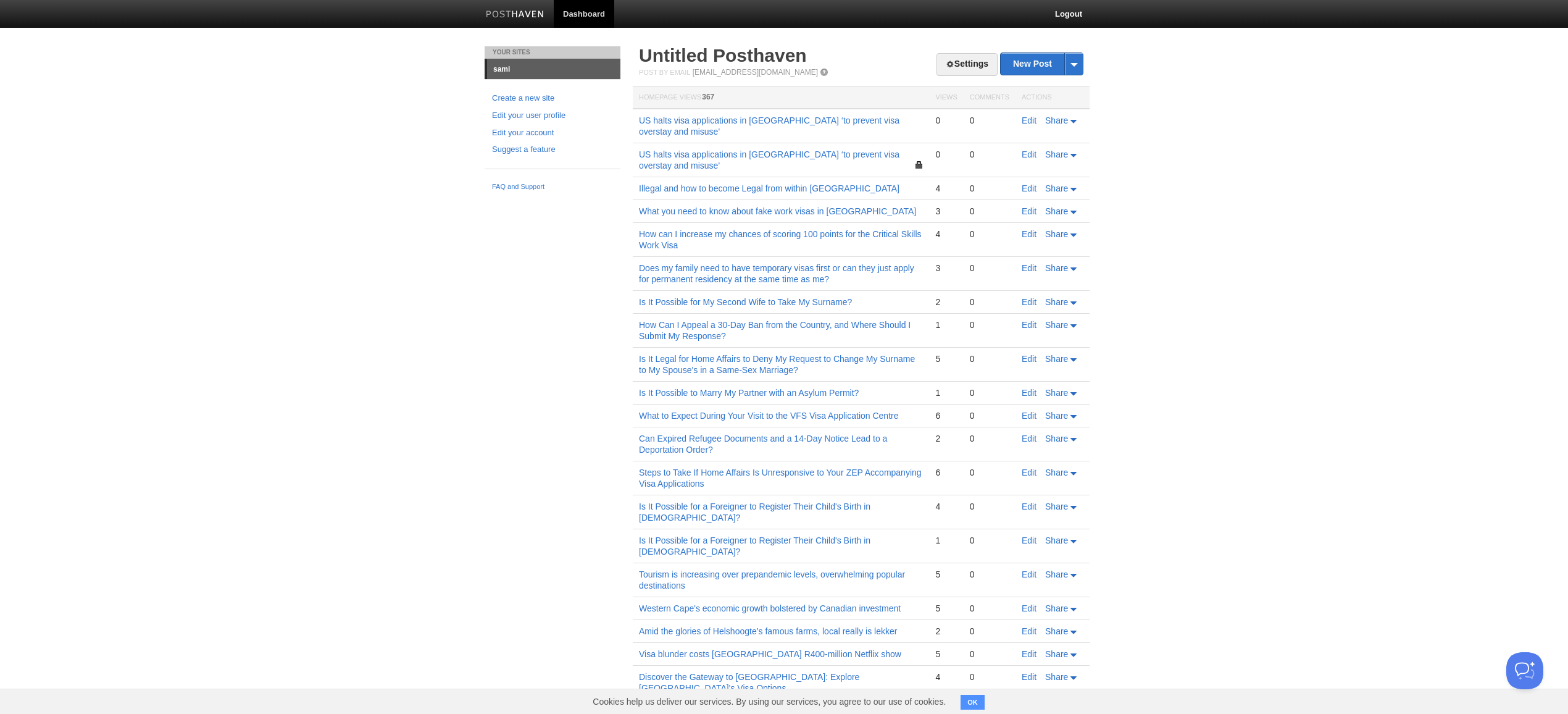
click at [998, 115] on div "0" at bounding box center [989, 121] width 39 height 11
click at [1026, 152] on link "Edit" at bounding box center [1029, 154] width 15 height 10
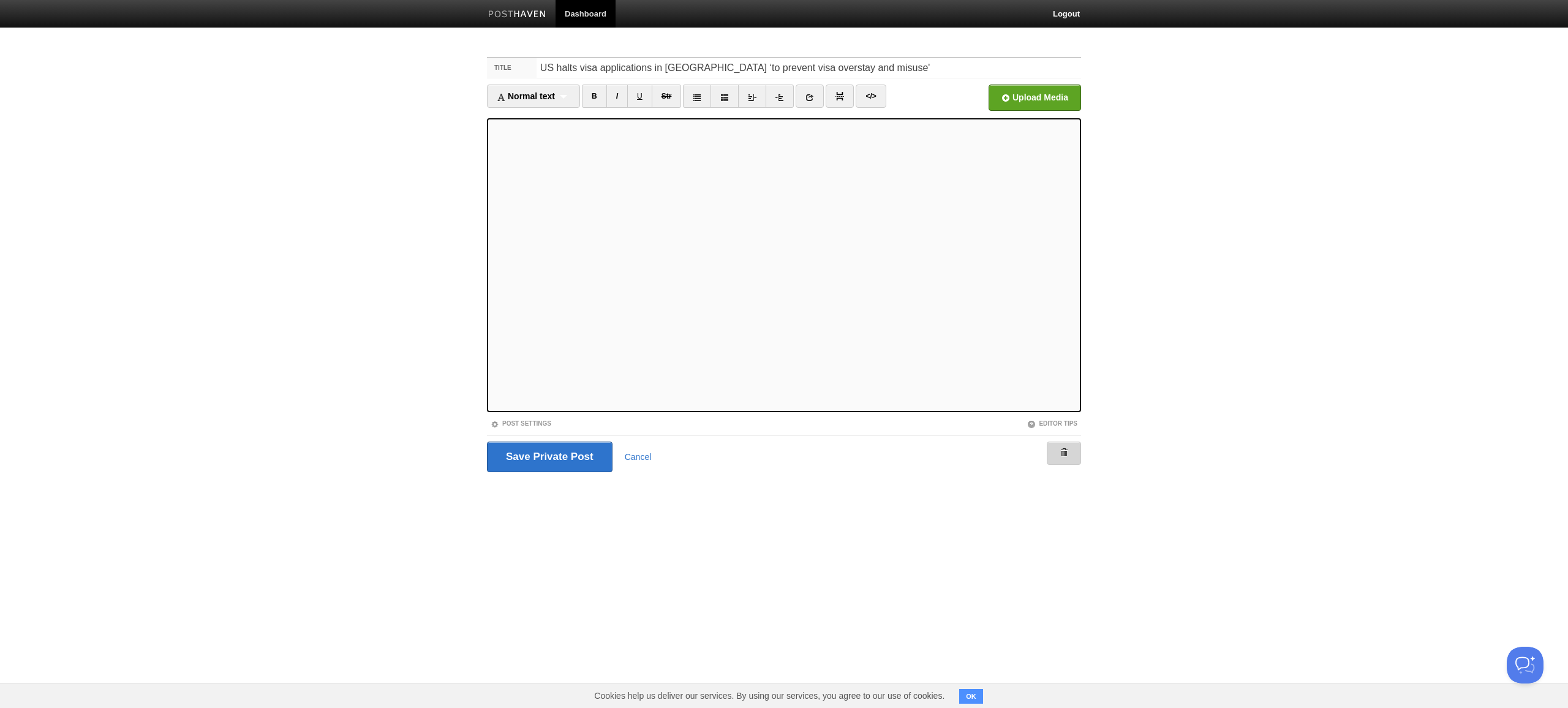
click at [1069, 455] on link at bounding box center [1063, 452] width 34 height 23
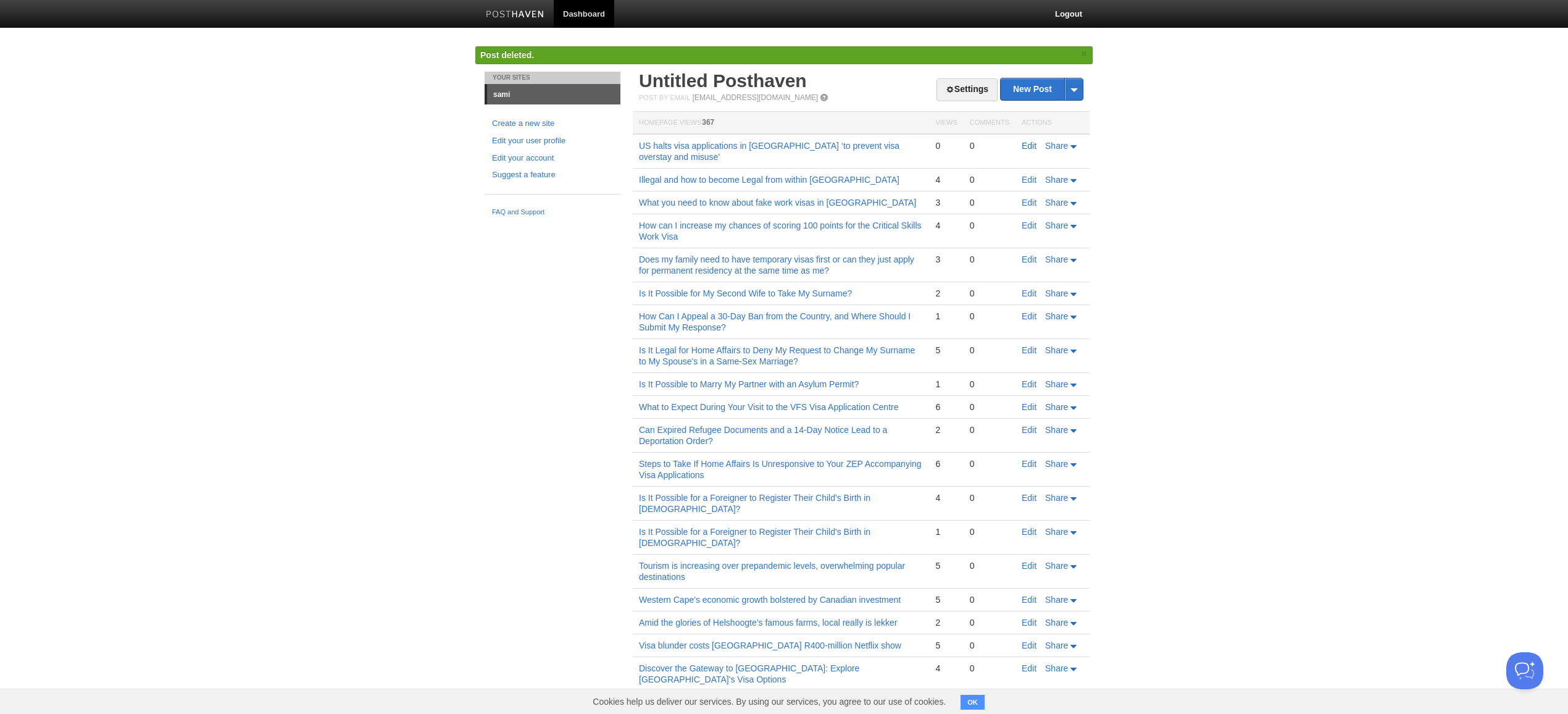
click at [1035, 144] on link "Edit" at bounding box center [1029, 146] width 15 height 10
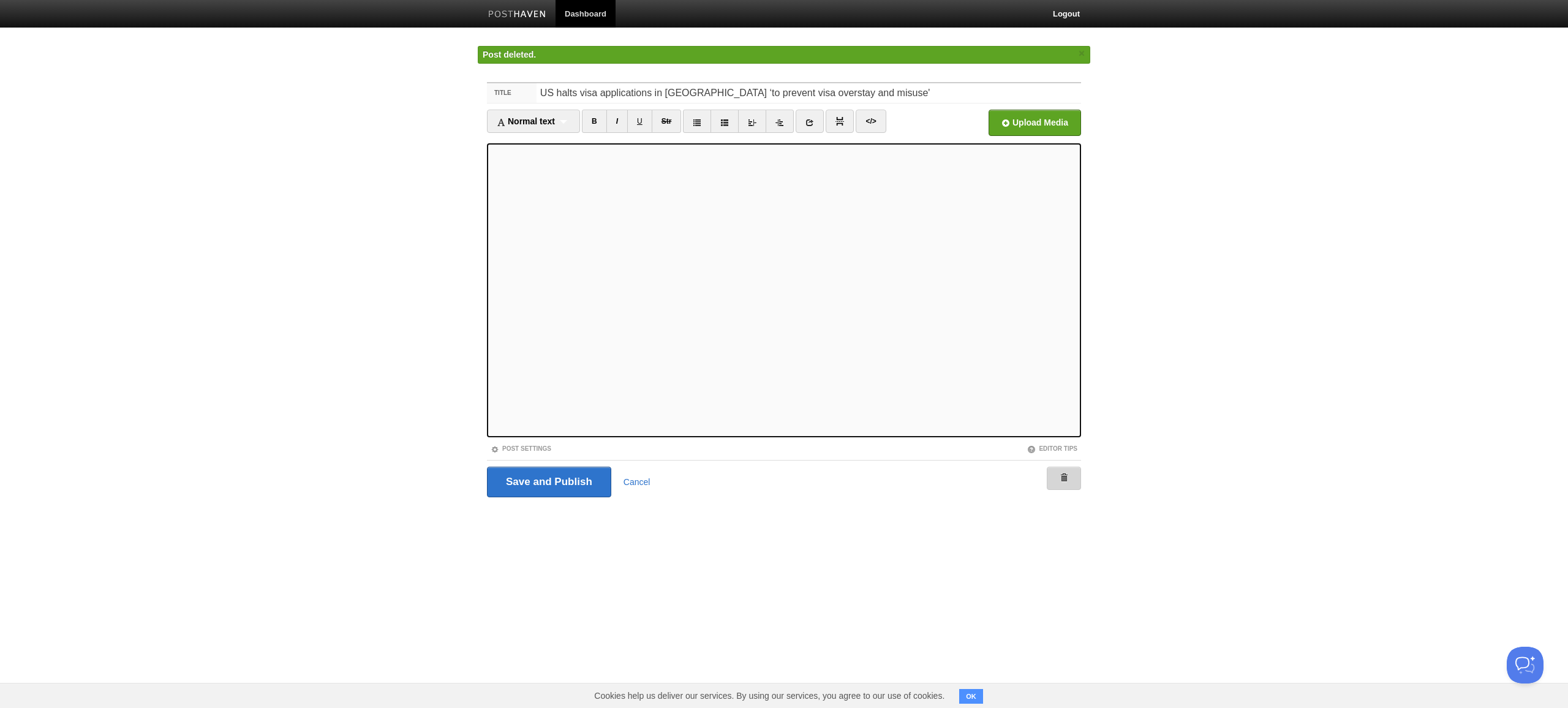
click at [1079, 486] on link at bounding box center [1063, 478] width 34 height 23
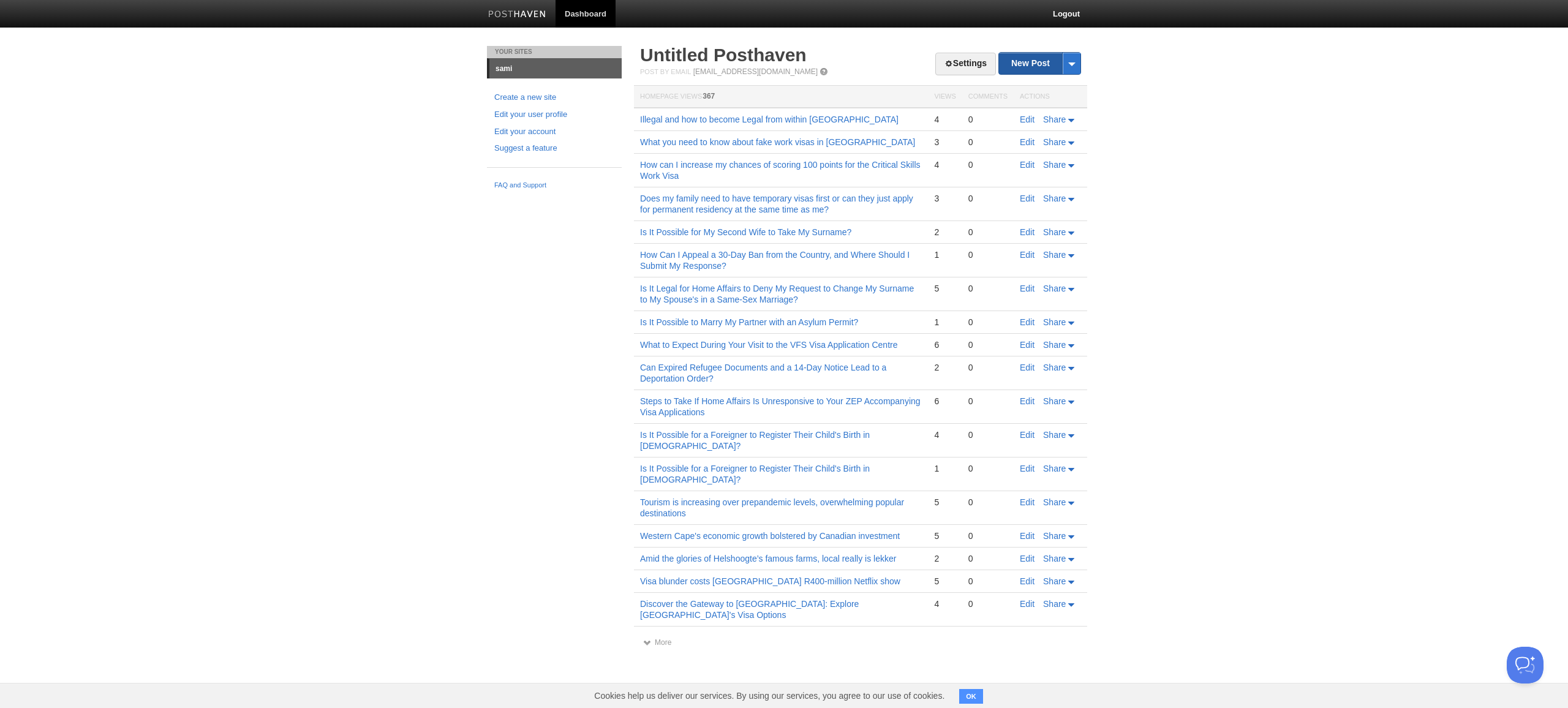
click at [1040, 70] on link "New Post" at bounding box center [1040, 63] width 82 height 21
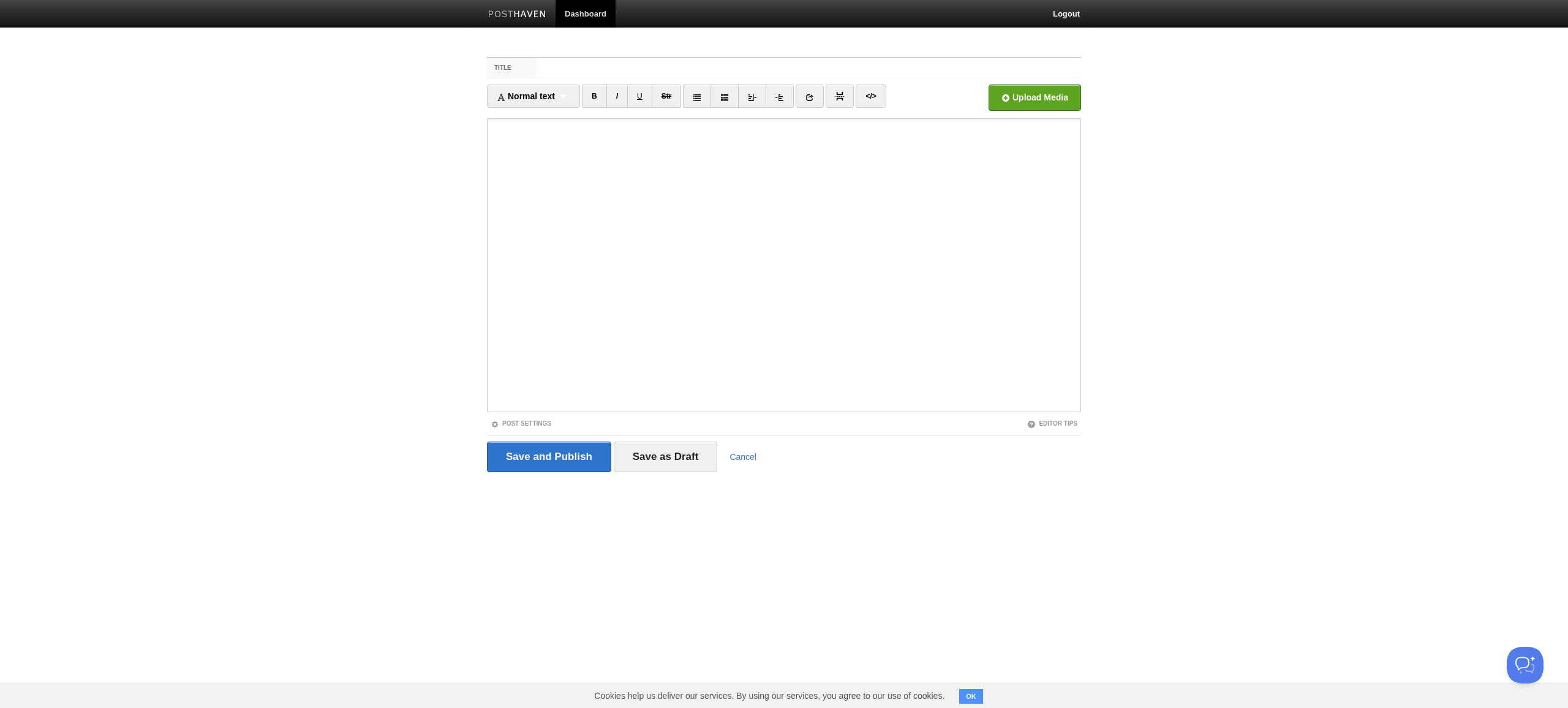
click at [809, 68] on input "Title" at bounding box center [809, 67] width 544 height 20
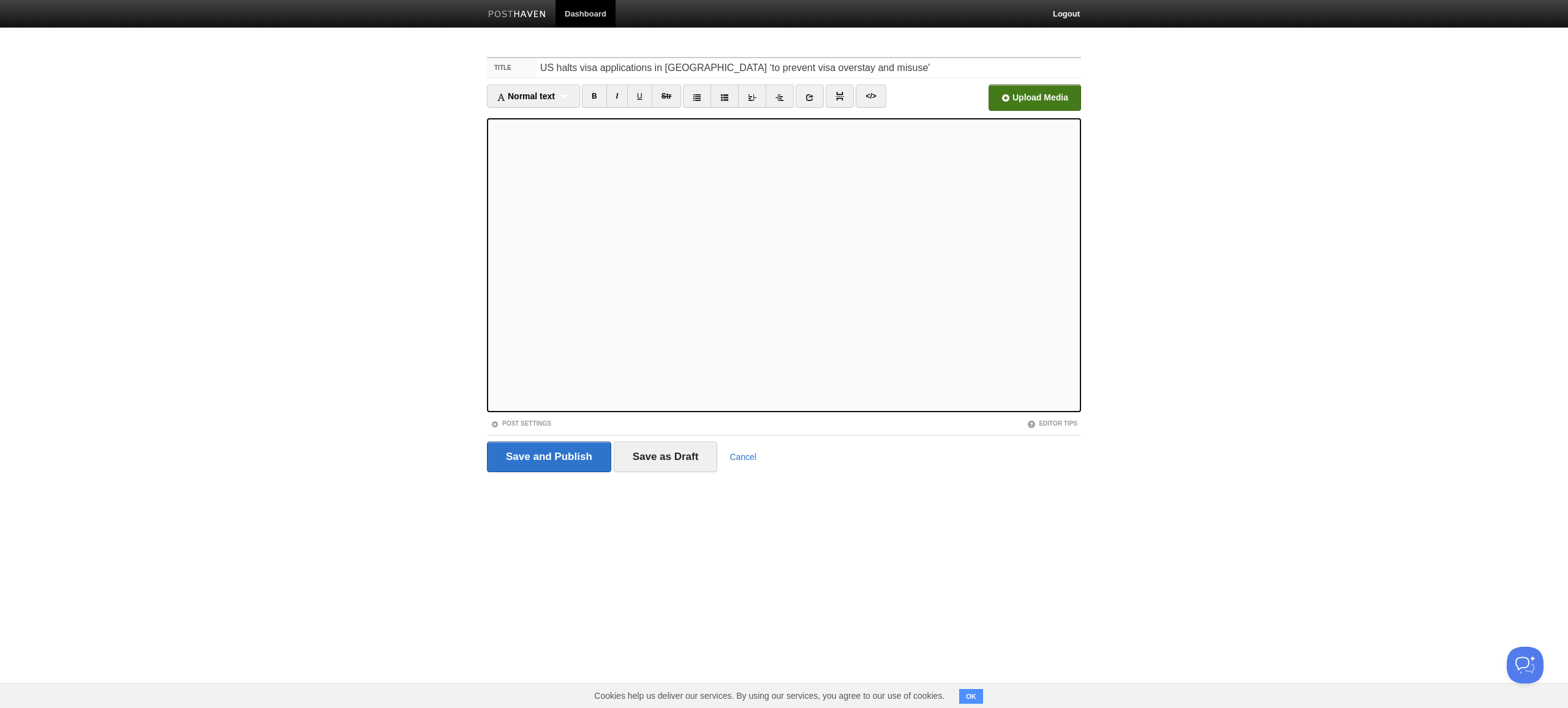
type input "US halts visa applications in [GEOGRAPHIC_DATA] ‘to prevent visa overstay and m…"
click at [1035, 98] on input "file" at bounding box center [665, 101] width 927 height 63
click at [548, 457] on input "Save and Publish" at bounding box center [549, 456] width 125 height 31
